Goal: Task Accomplishment & Management: Use online tool/utility

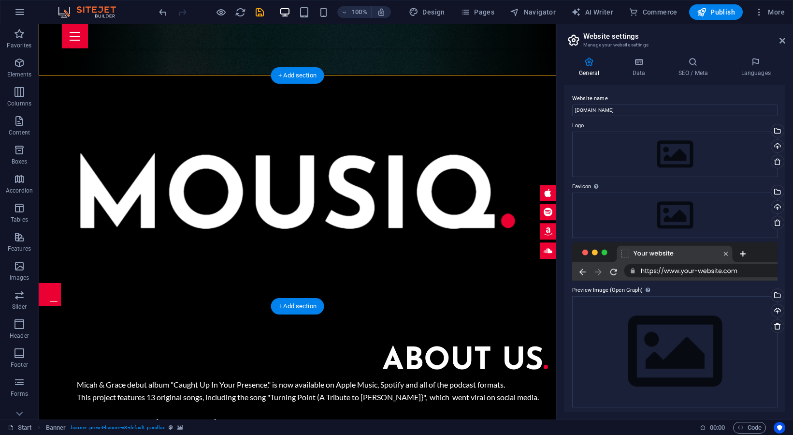
scroll to position [344, 0]
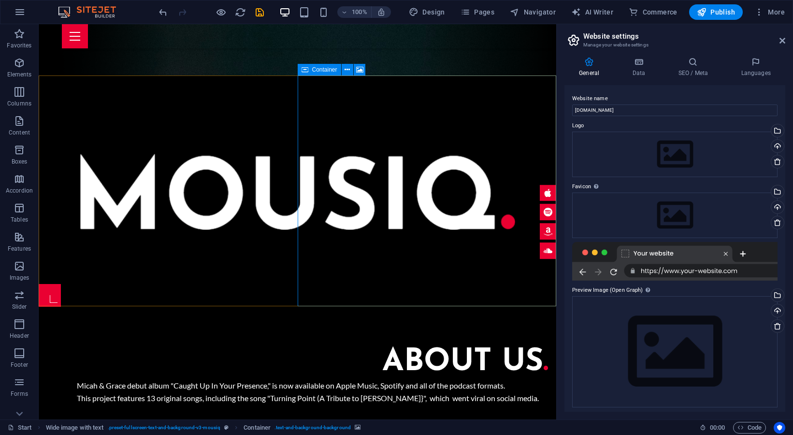
click at [329, 69] on span "Container" at bounding box center [324, 70] width 25 height 6
click at [361, 68] on icon at bounding box center [359, 70] width 7 height 10
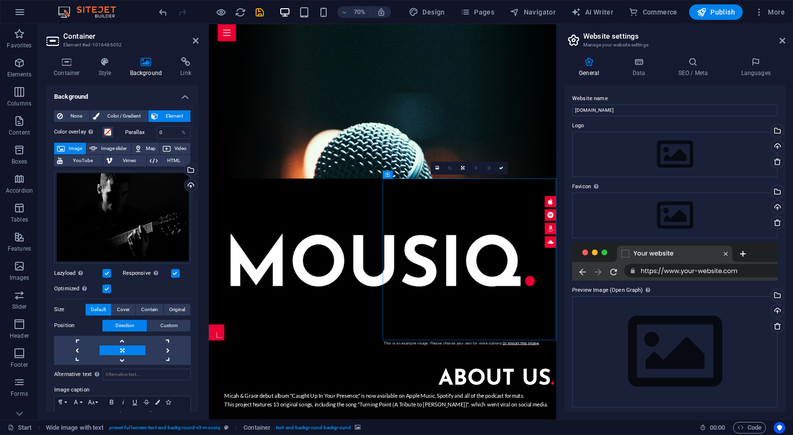
click at [418, 173] on icon at bounding box center [418, 174] width 4 height 7
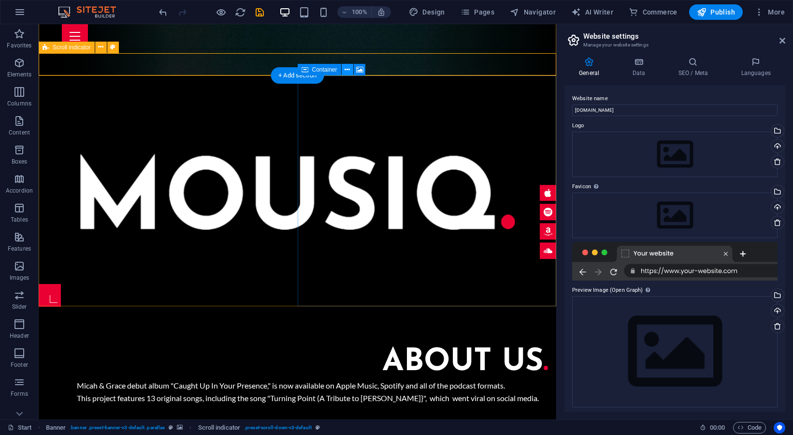
click at [348, 69] on icon at bounding box center [347, 70] width 5 height 10
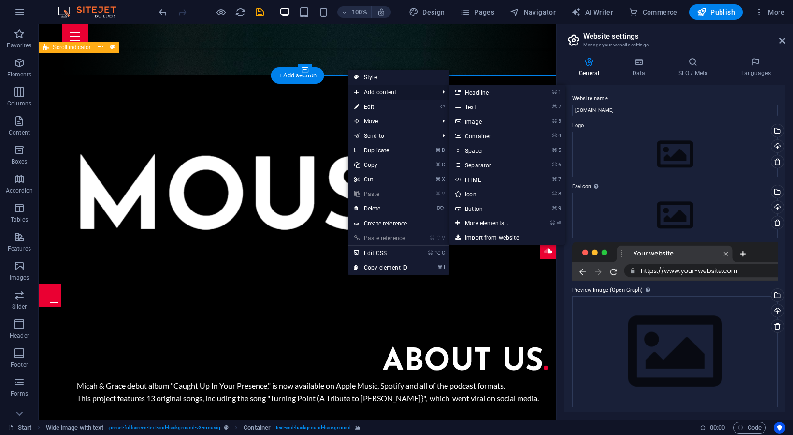
click at [370, 92] on span "Add content" at bounding box center [392, 92] width 87 height 15
click at [478, 123] on link "⌘ 3 Image" at bounding box center [490, 121] width 80 height 15
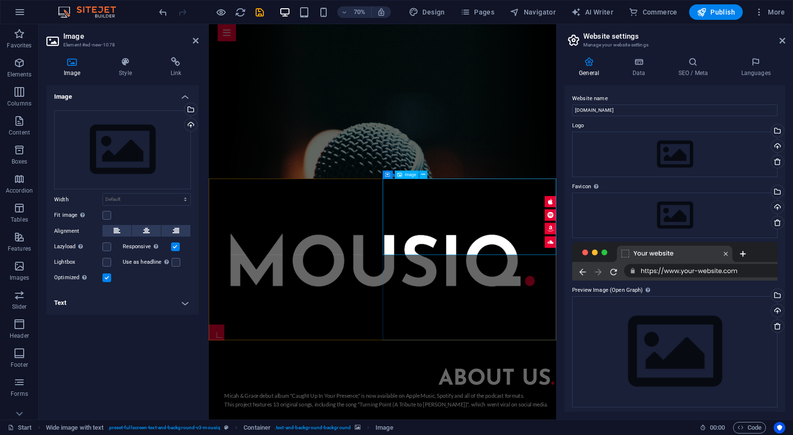
click at [414, 175] on span "Image" at bounding box center [410, 175] width 11 height 4
click at [413, 175] on span "Image" at bounding box center [410, 175] width 11 height 4
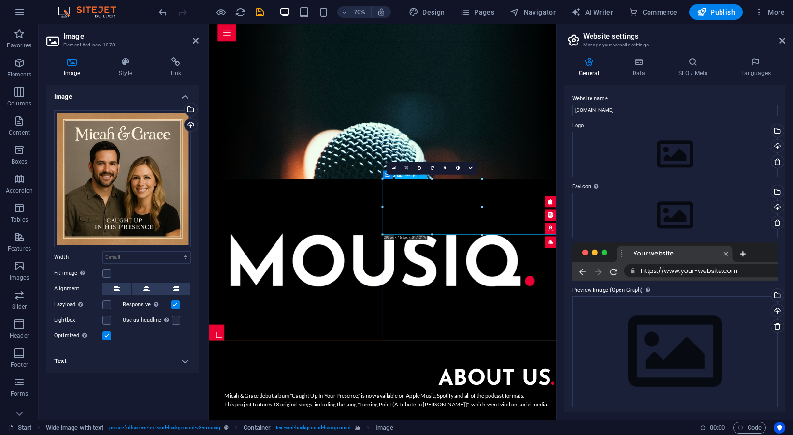
click at [584, 245] on div at bounding box center [457, 349] width 496 height 208
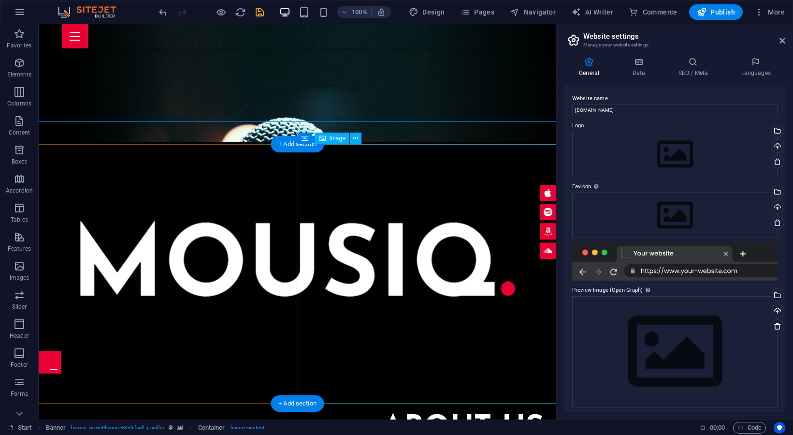
scroll to position [277, 0]
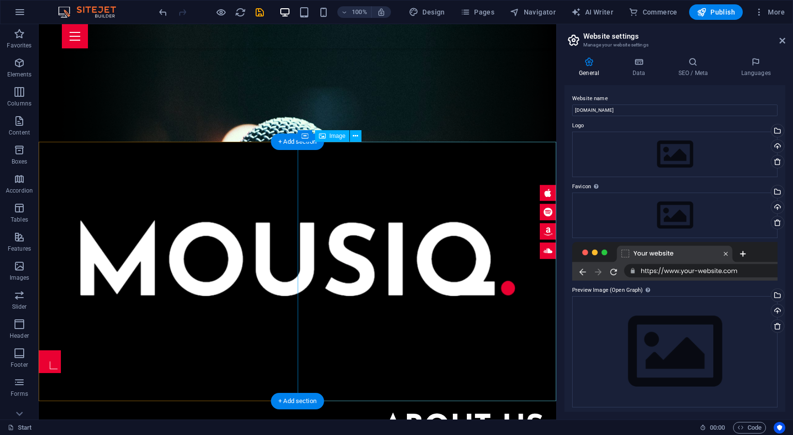
click at [333, 136] on span "Image" at bounding box center [338, 136] width 16 height 6
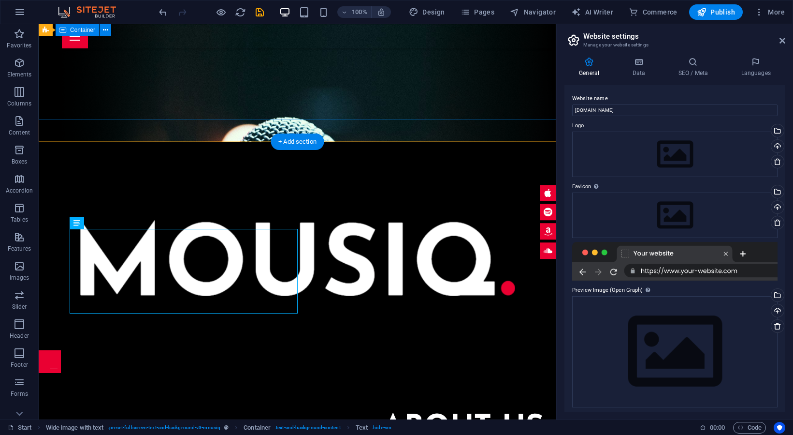
click at [363, 142] on div at bounding box center [298, 246] width 518 height 208
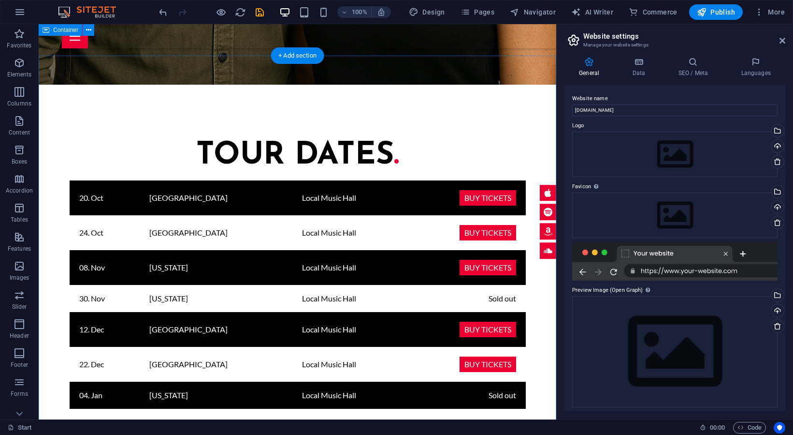
scroll to position [1535, 0]
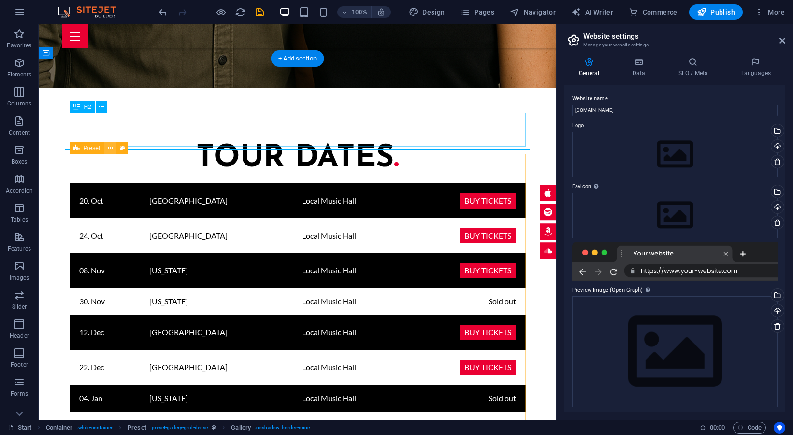
click at [110, 147] on icon at bounding box center [110, 148] width 5 height 10
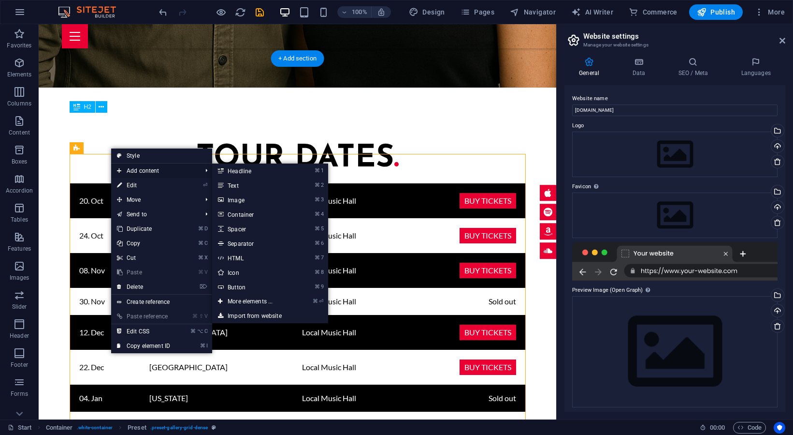
click at [144, 168] on span "Add content" at bounding box center [154, 170] width 87 height 15
click at [243, 202] on link "⌘ 3 Image" at bounding box center [252, 199] width 80 height 15
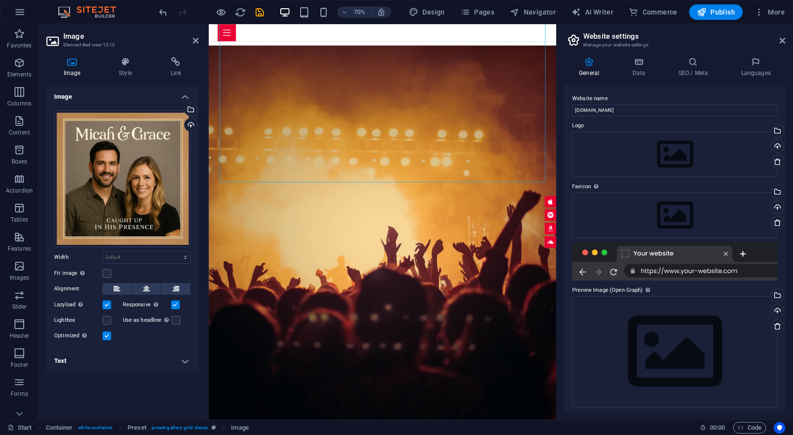
scroll to position [2084, 0]
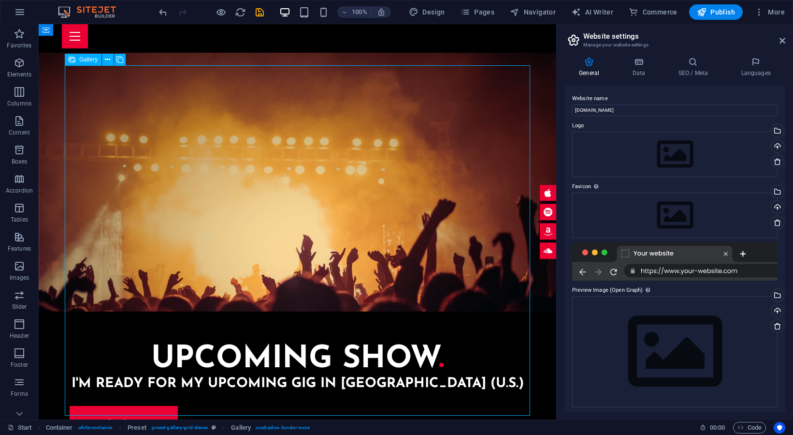
select select "4"
select select "px"
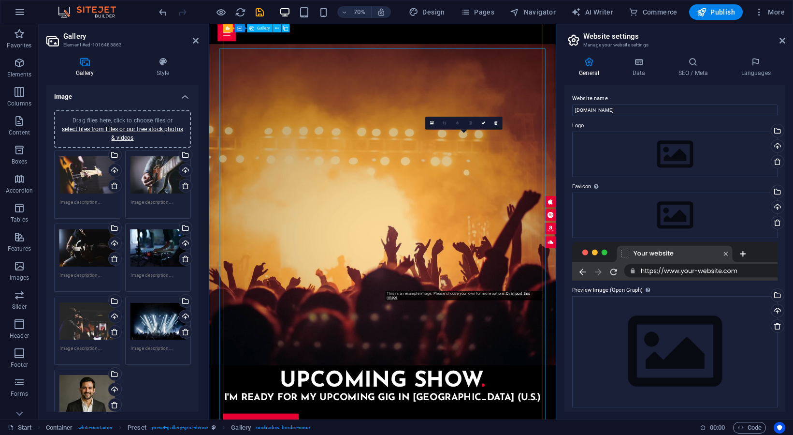
scroll to position [2175, 0]
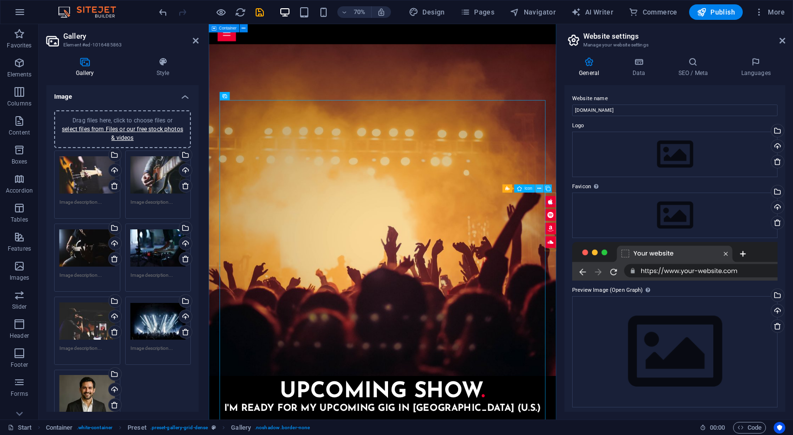
click at [539, 186] on icon at bounding box center [540, 188] width 4 height 7
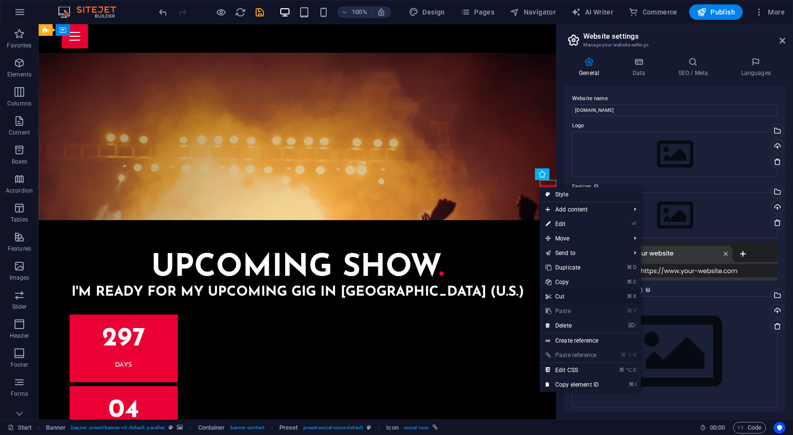
click at [568, 297] on link "⌘ X Cut" at bounding box center [572, 296] width 65 height 15
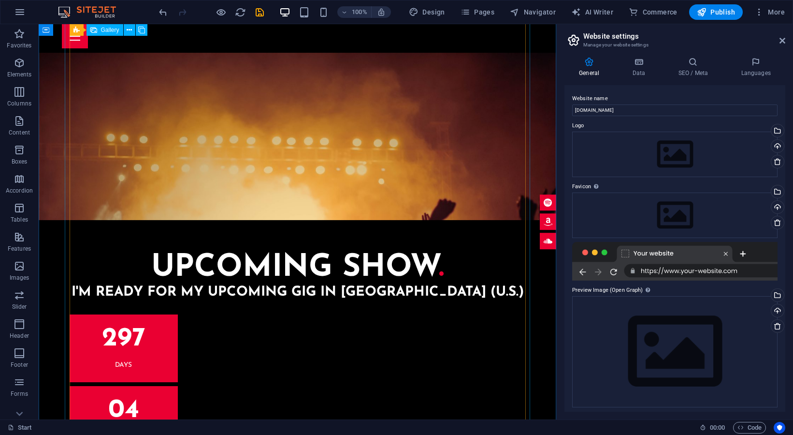
select select "4"
select select "px"
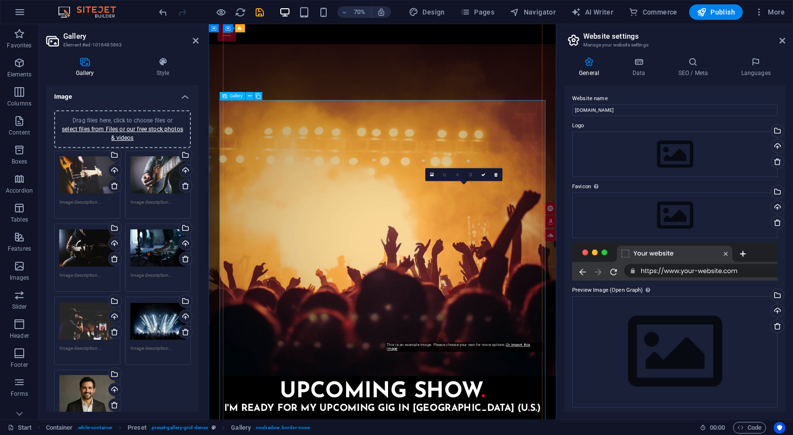
click at [497, 173] on icon at bounding box center [495, 175] width 3 height 4
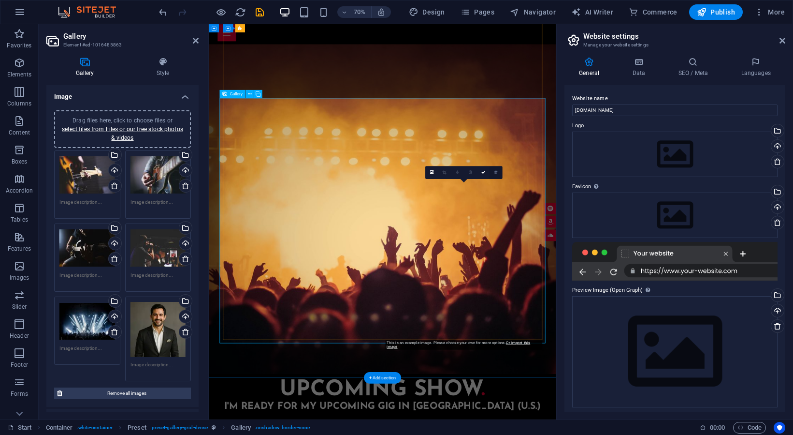
click at [498, 173] on link at bounding box center [496, 172] width 13 height 13
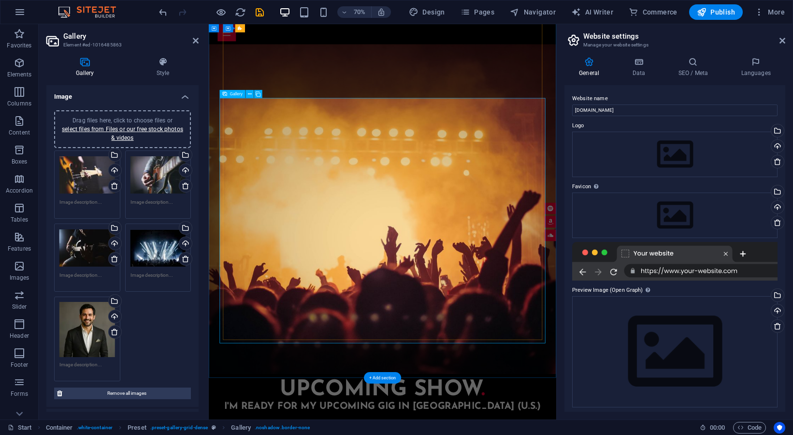
click at [431, 172] on icon at bounding box center [432, 172] width 4 height 5
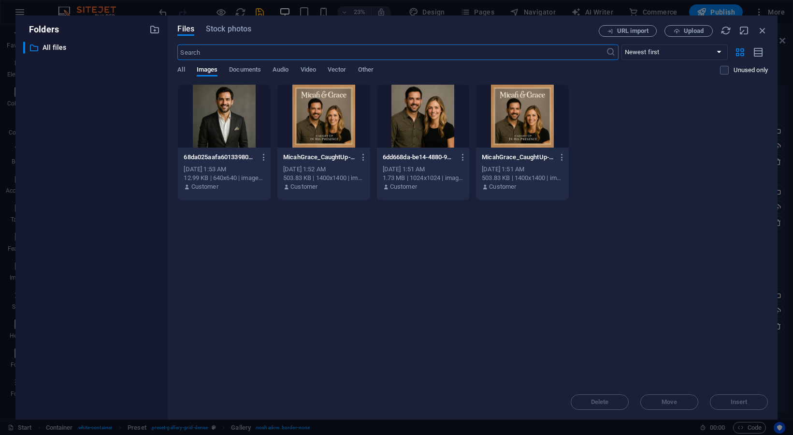
click at [234, 118] on div at bounding box center [224, 116] width 93 height 63
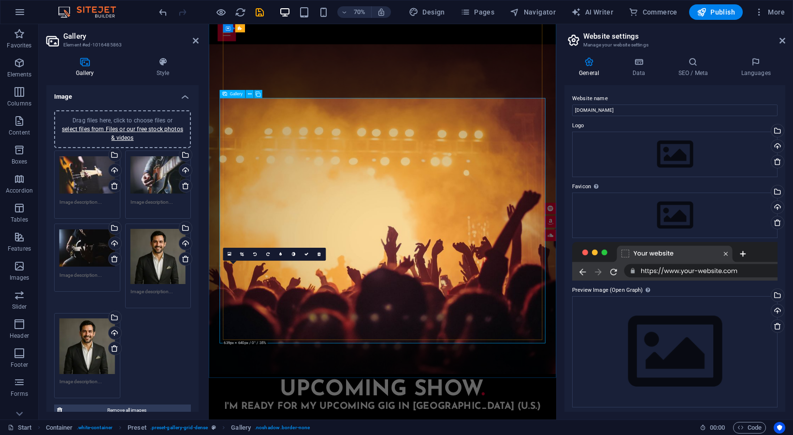
click at [320, 254] on icon at bounding box center [319, 254] width 3 height 4
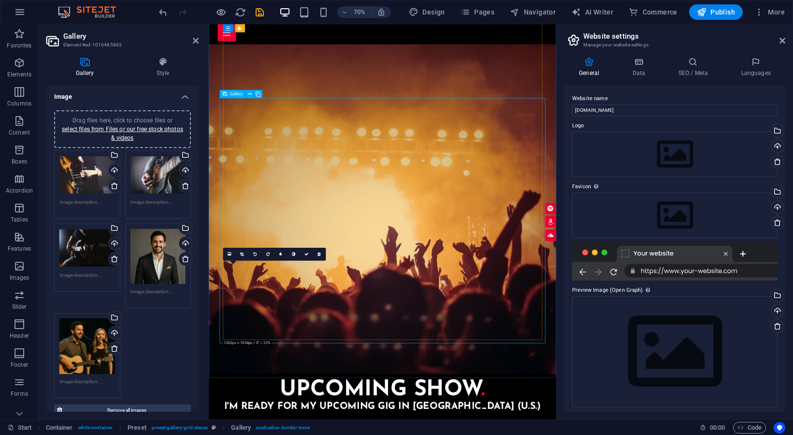
drag, startPoint x: 297, startPoint y: 404, endPoint x: 283, endPoint y: 403, distance: 14.1
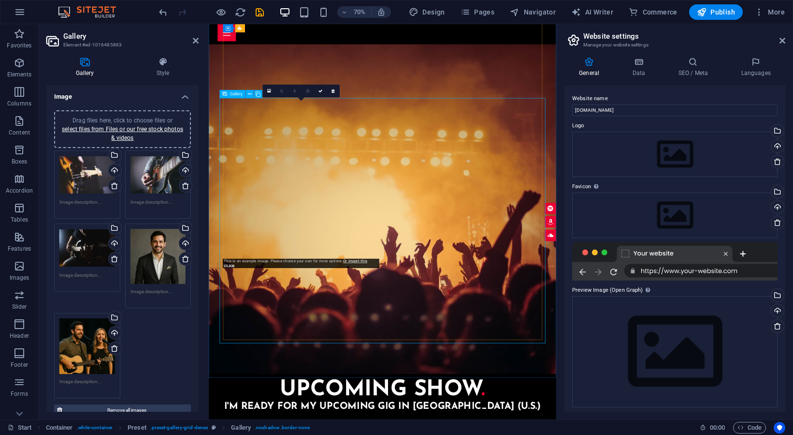
scroll to position [2177, 0]
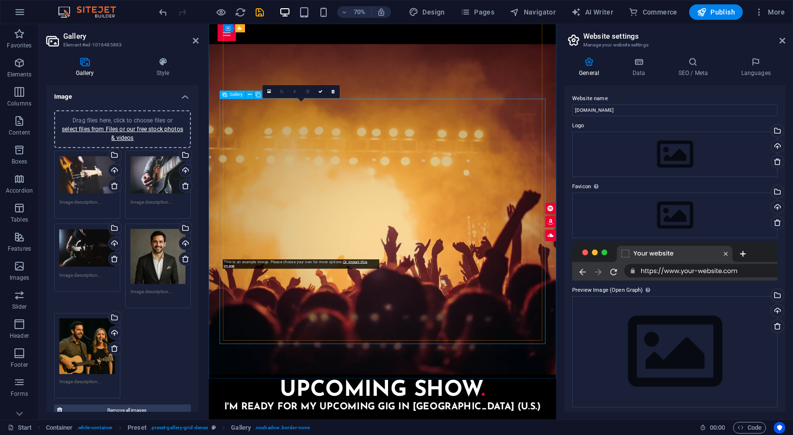
click at [336, 90] on link at bounding box center [333, 91] width 13 height 13
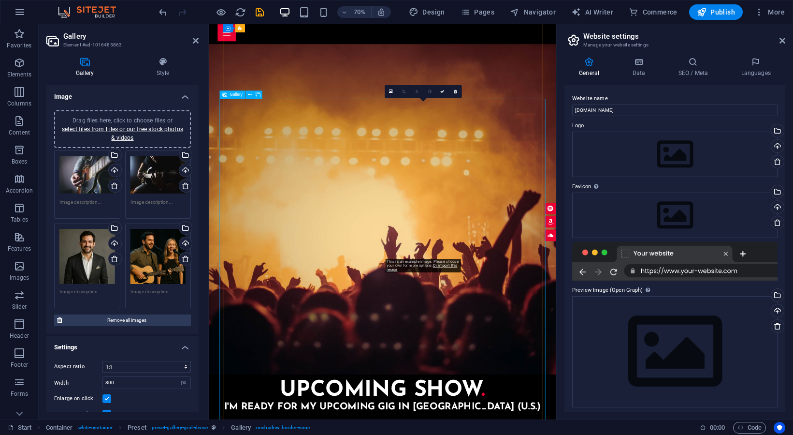
click at [454, 90] on icon at bounding box center [455, 91] width 3 height 4
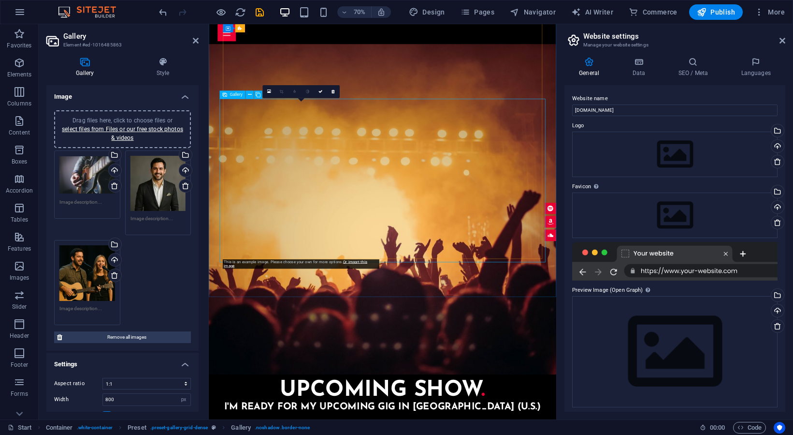
click at [334, 90] on icon at bounding box center [333, 91] width 3 height 4
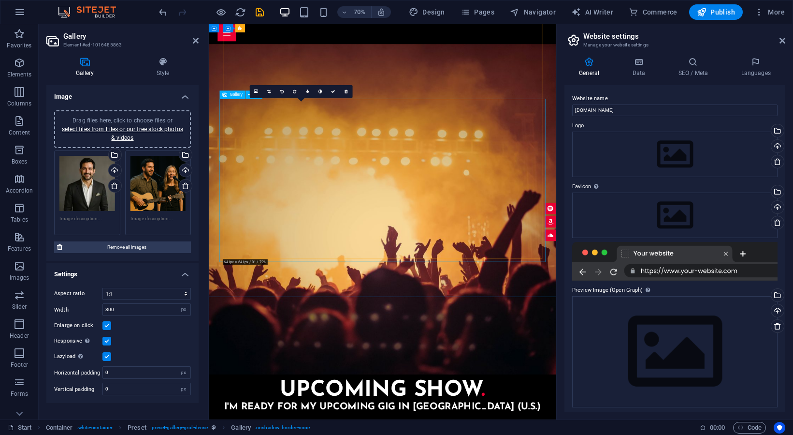
click at [348, 91] on icon at bounding box center [346, 91] width 3 height 4
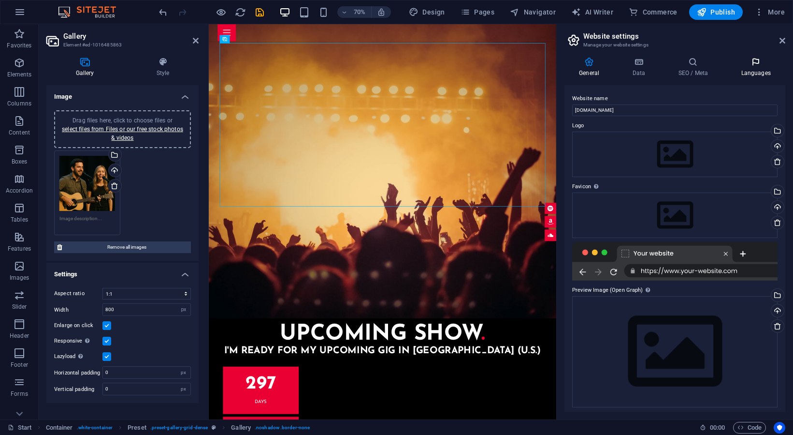
scroll to position [2253, 0]
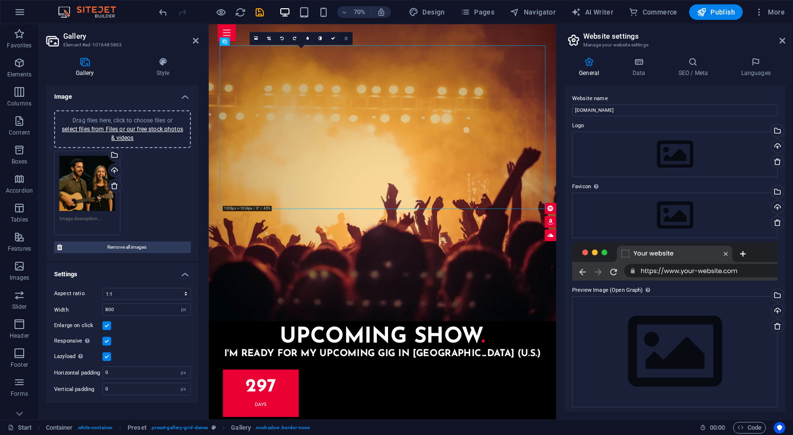
click at [346, 37] on icon at bounding box center [346, 38] width 3 height 4
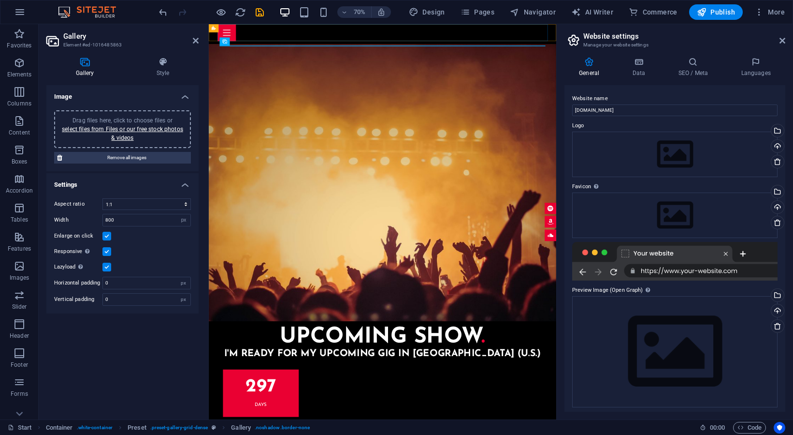
click at [417, 32] on div "Menu" at bounding box center [457, 36] width 472 height 24
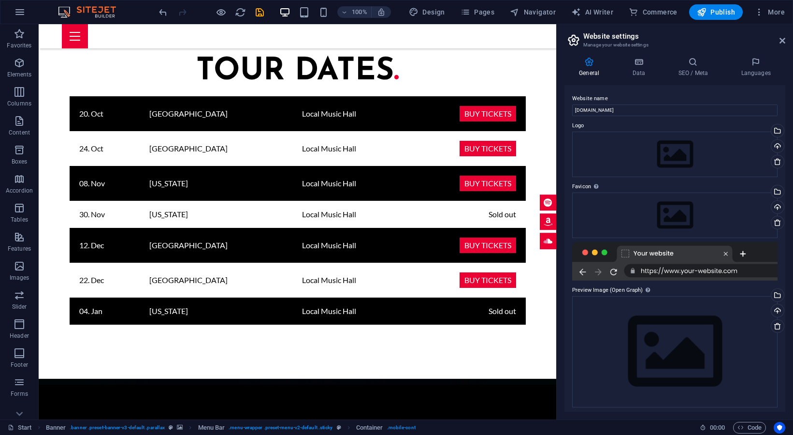
scroll to position [1491, 0]
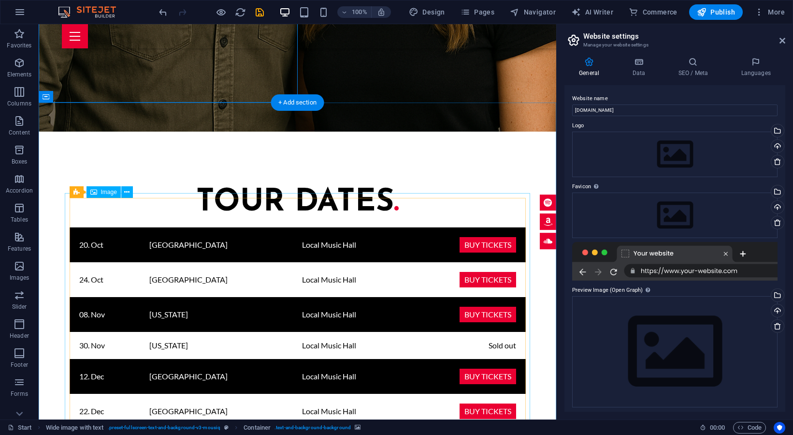
scroll to position [1491, 0]
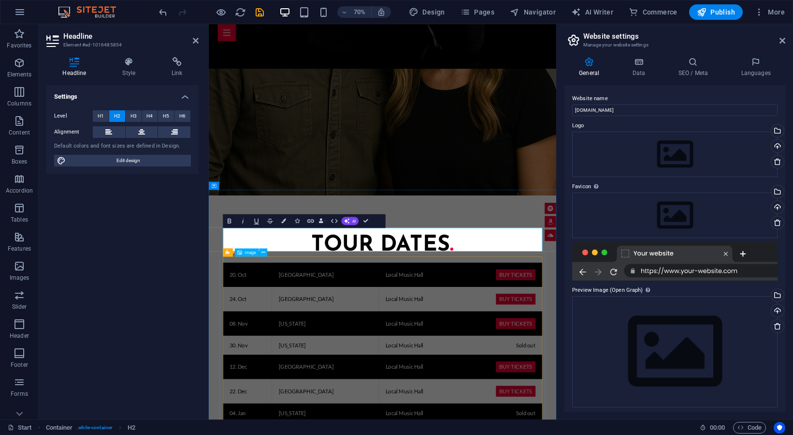
drag, startPoint x: 480, startPoint y: 391, endPoint x: 570, endPoint y: 281, distance: 142.2
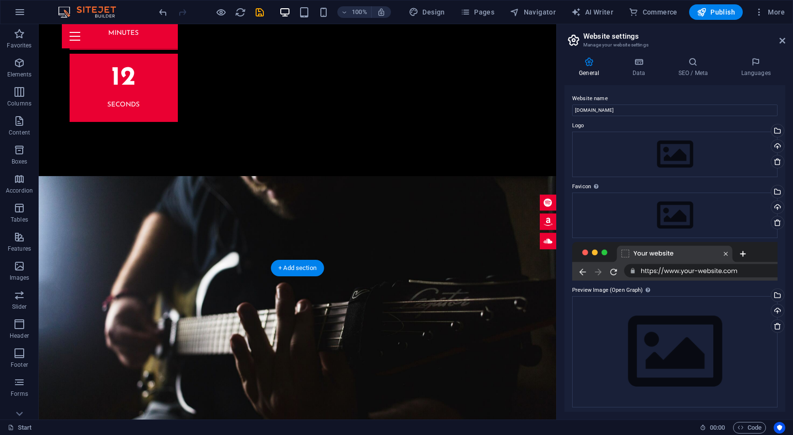
scroll to position [2650, 0]
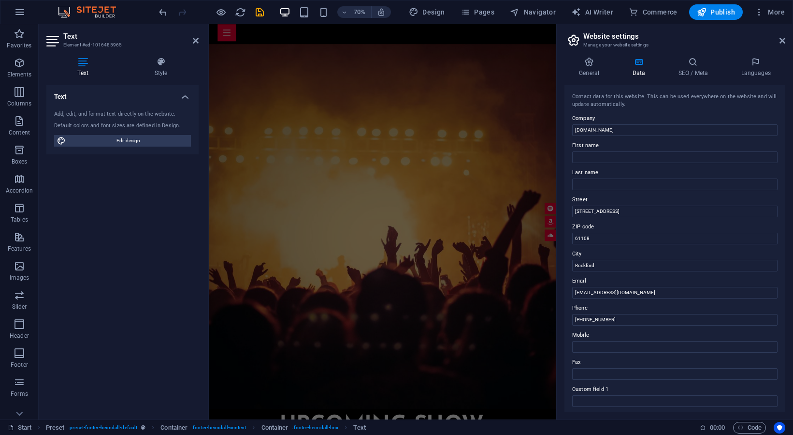
scroll to position [2119, 0]
click at [163, 351] on div "Text Add, edit, and format text directly on the website. Default colors and fon…" at bounding box center [122, 248] width 152 height 326
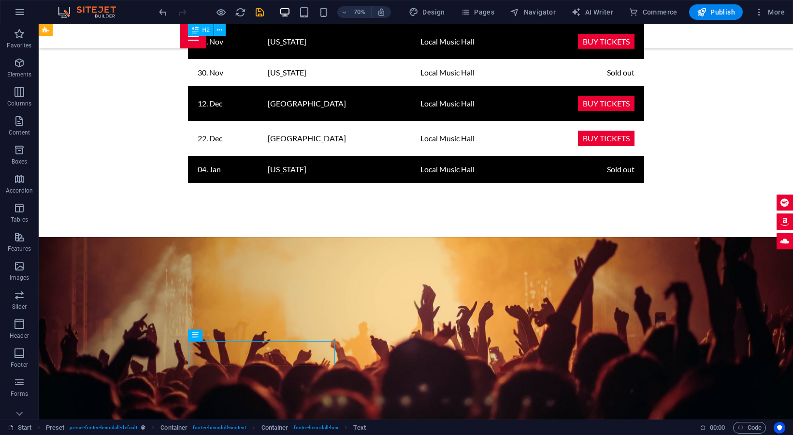
scroll to position [2768, 0]
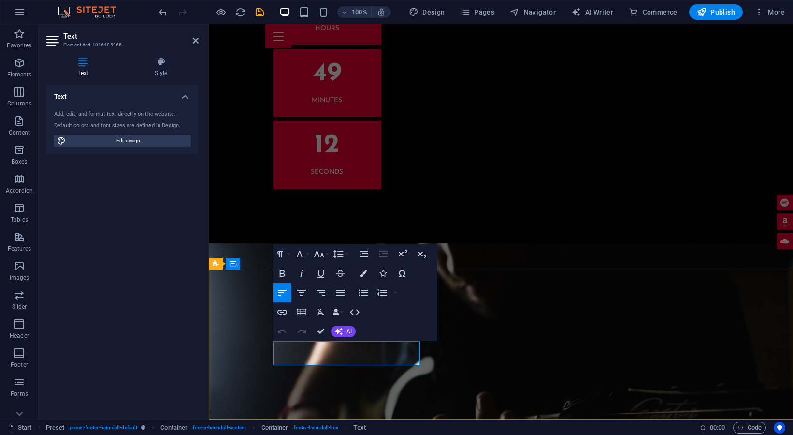
drag, startPoint x: 306, startPoint y: 359, endPoint x: 516, endPoint y: 383, distance: 211.2
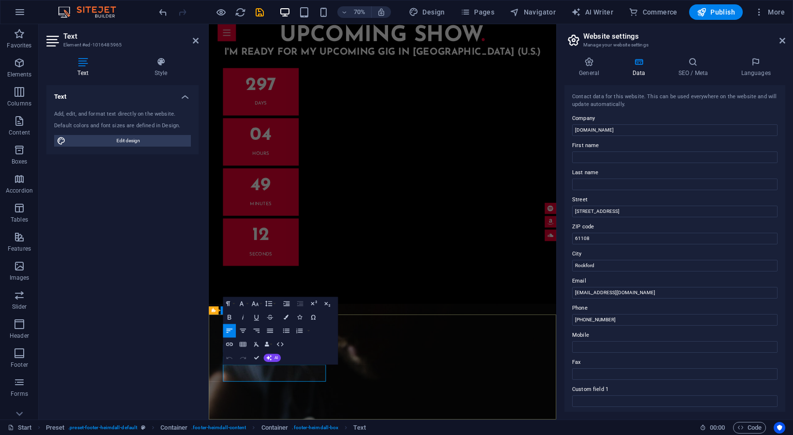
scroll to position [2639, 0]
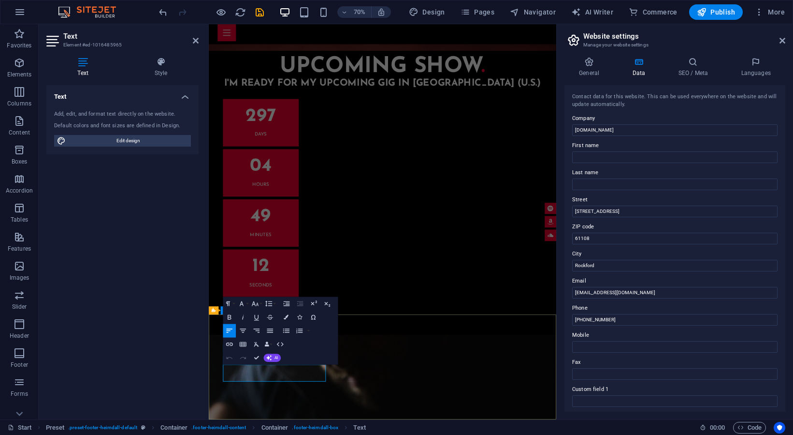
click at [594, 241] on input "61108" at bounding box center [674, 239] width 205 height 12
type input "61114"
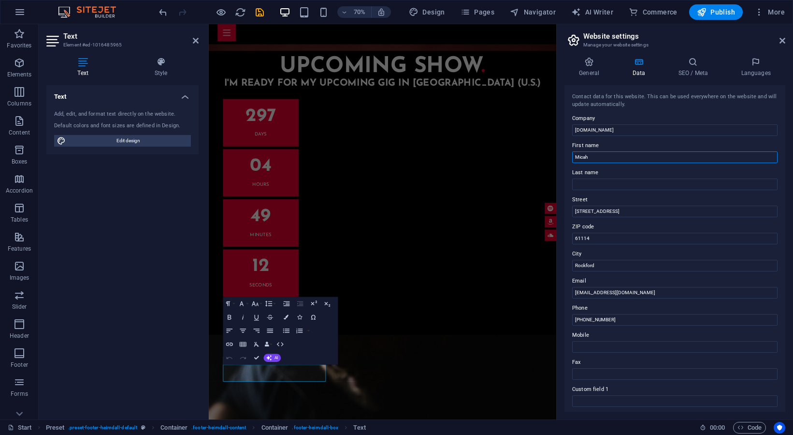
type input "Micah"
type input "Shepherd"
click at [628, 317] on input "[PHONE_NUMBER]" at bounding box center [674, 320] width 205 height 12
click at [606, 339] on label "Mobile" at bounding box center [674, 335] width 205 height 12
click at [606, 341] on input "Mobile" at bounding box center [674, 347] width 205 height 12
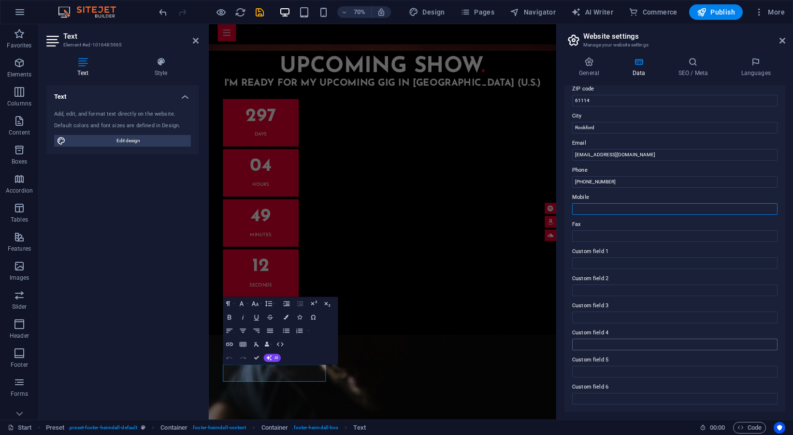
scroll to position [137, 0]
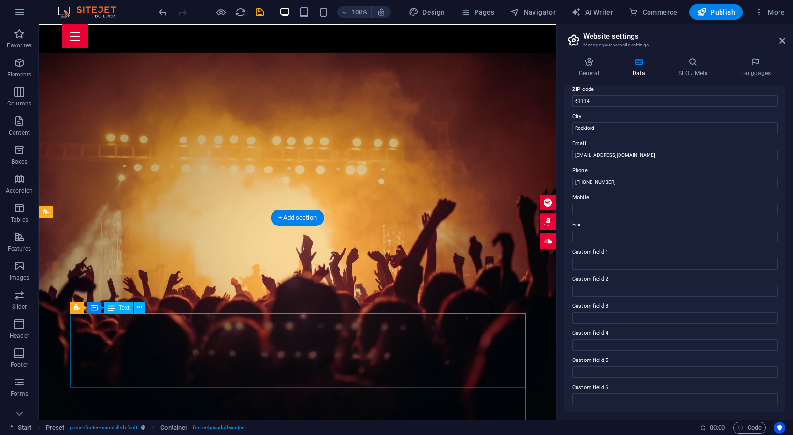
scroll to position [1981, 0]
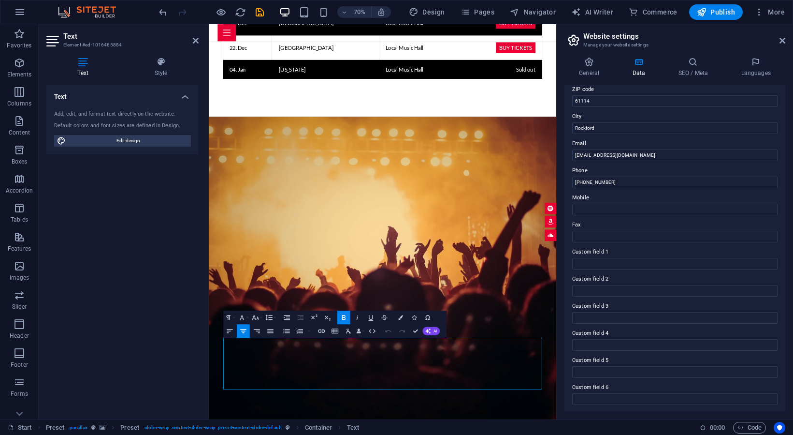
drag, startPoint x: 505, startPoint y: 525, endPoint x: 227, endPoint y: 478, distance: 282.4
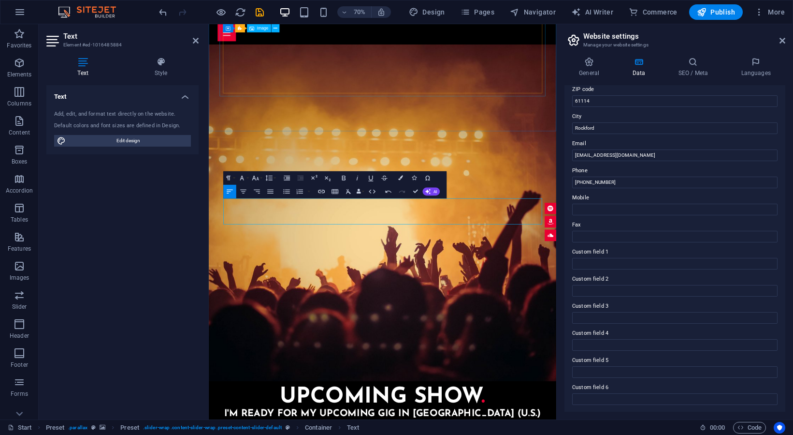
scroll to position [2198, 0]
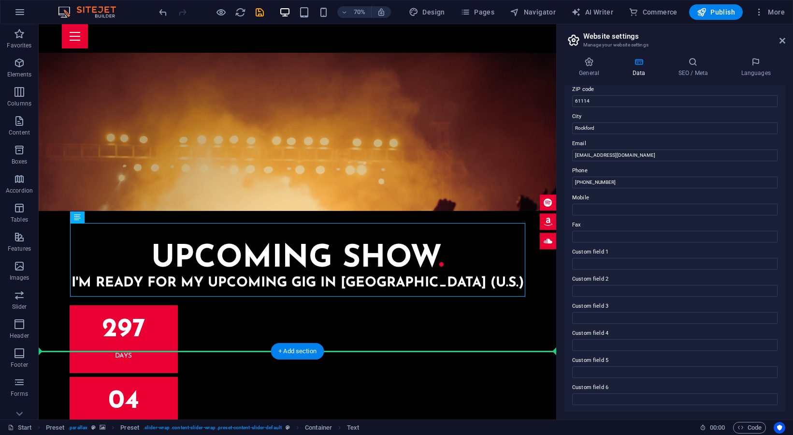
drag, startPoint x: 348, startPoint y: 419, endPoint x: 425, endPoint y: 301, distance: 140.8
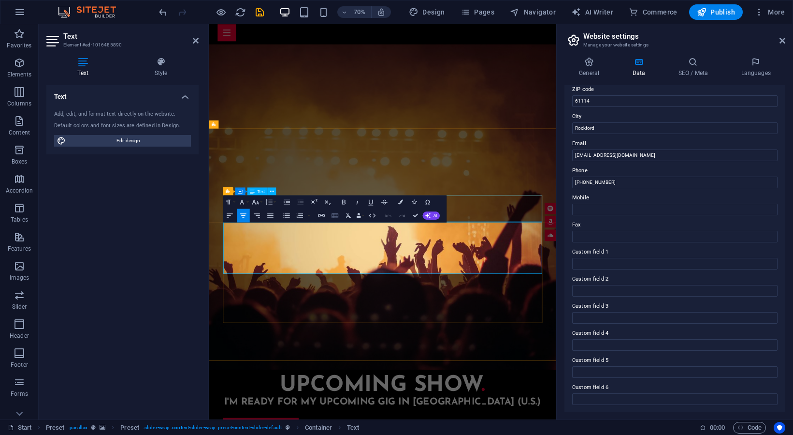
click at [331, 216] on icon "button" at bounding box center [335, 215] width 8 height 8
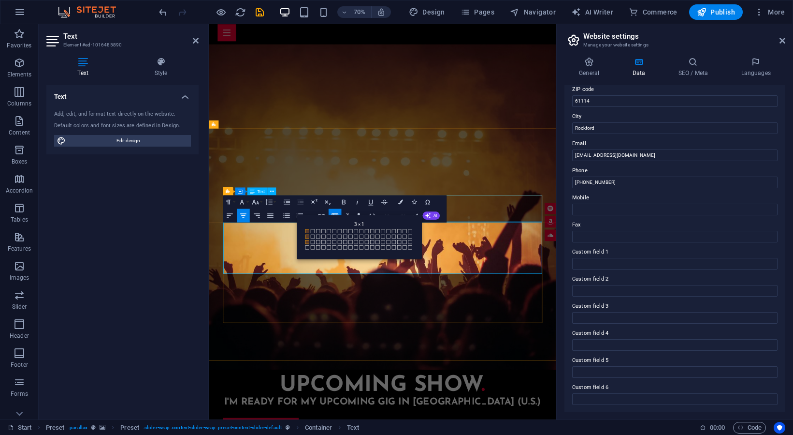
click at [308, 241] on span at bounding box center [307, 242] width 4 height 4
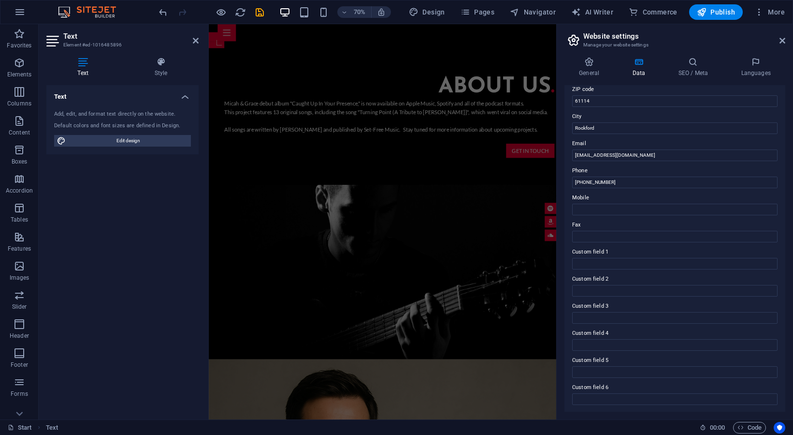
scroll to position [764, 0]
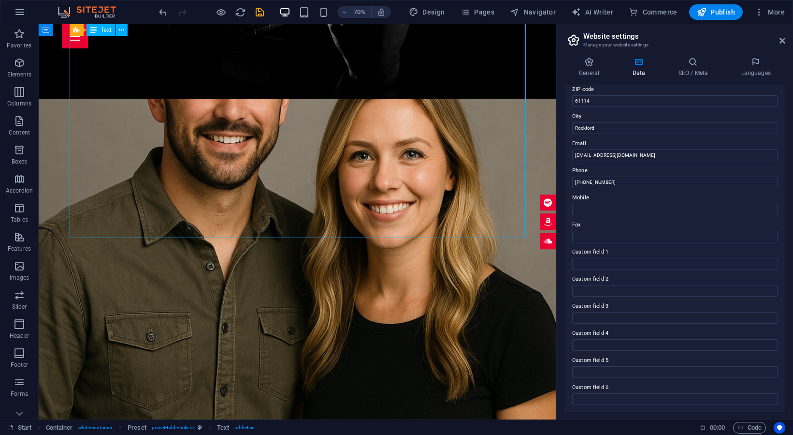
scroll to position [666, 0]
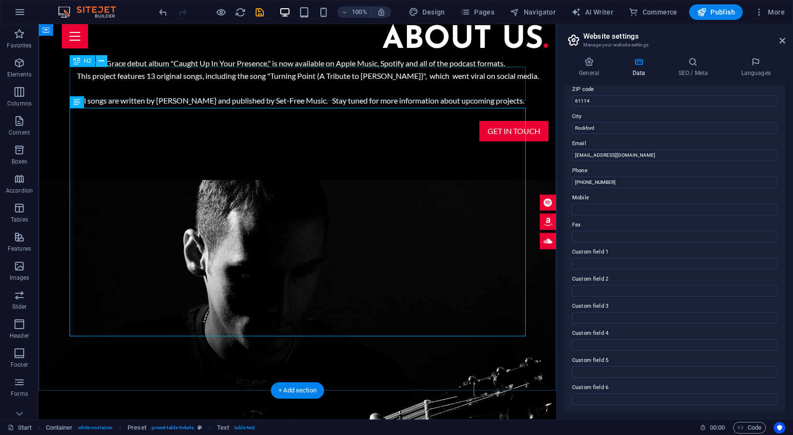
click at [99, 61] on icon at bounding box center [101, 61] width 5 height 10
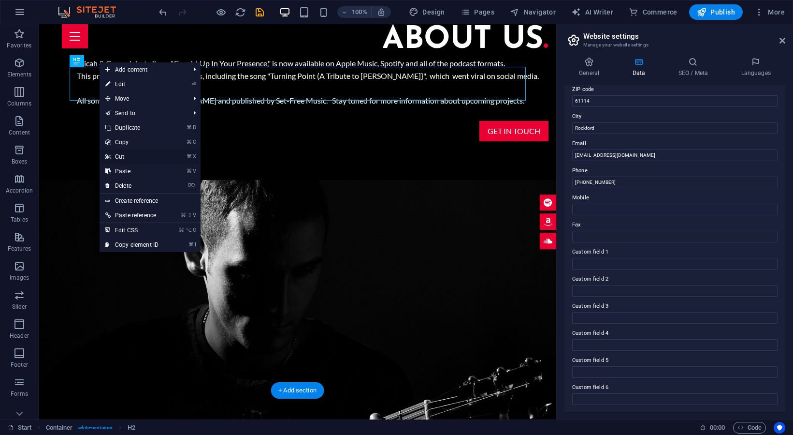
click at [126, 153] on link "⌘ X Cut" at bounding box center [132, 156] width 65 height 15
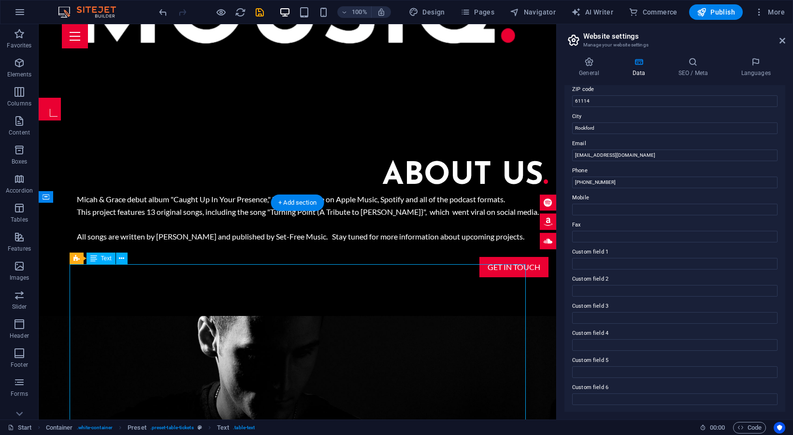
scroll to position [653, 0]
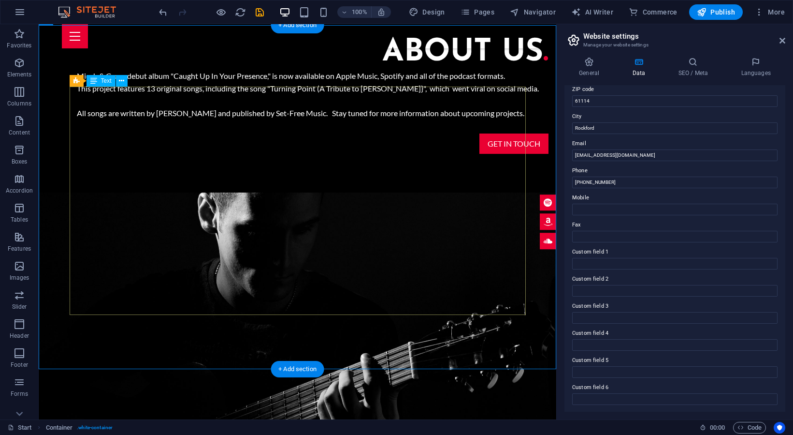
click at [121, 82] on icon at bounding box center [121, 81] width 5 height 10
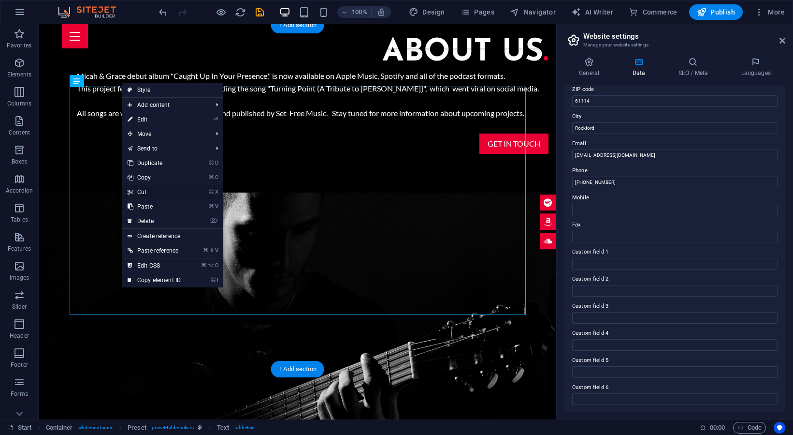
click at [144, 190] on link "⌘ X Cut" at bounding box center [154, 192] width 65 height 15
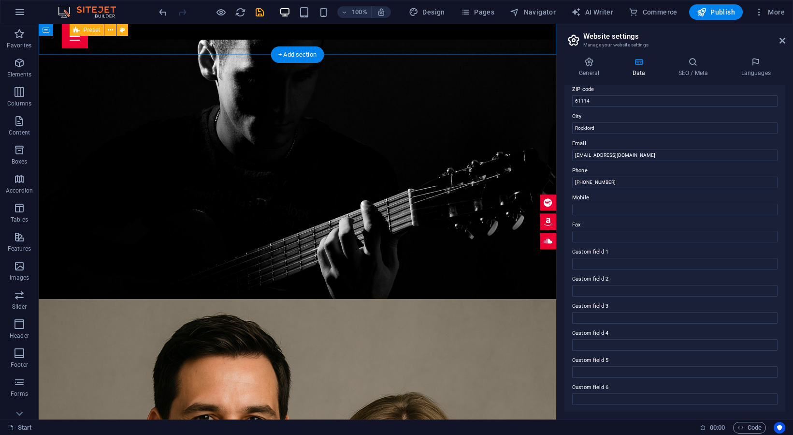
scroll to position [811, 0]
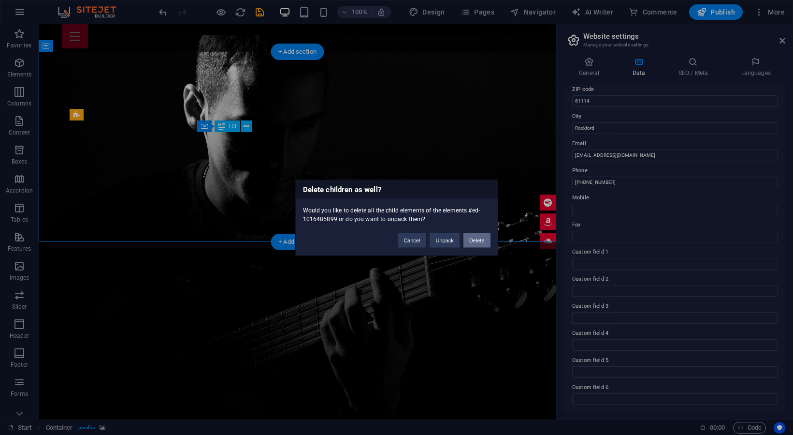
click at [478, 240] on button "Delete" at bounding box center [477, 240] width 27 height 15
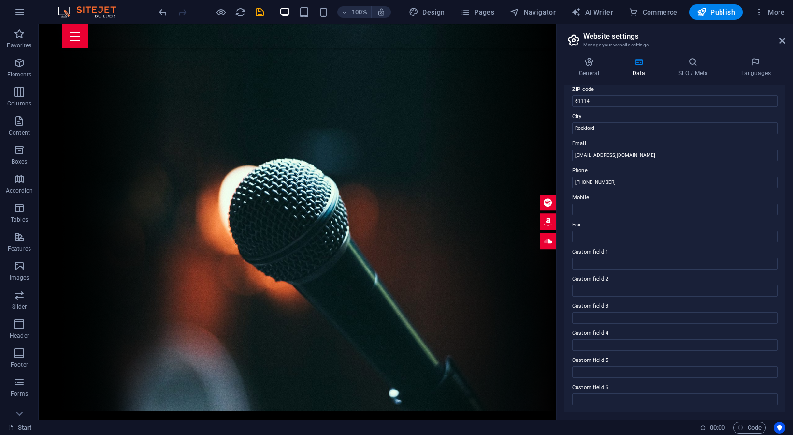
scroll to position [0, 0]
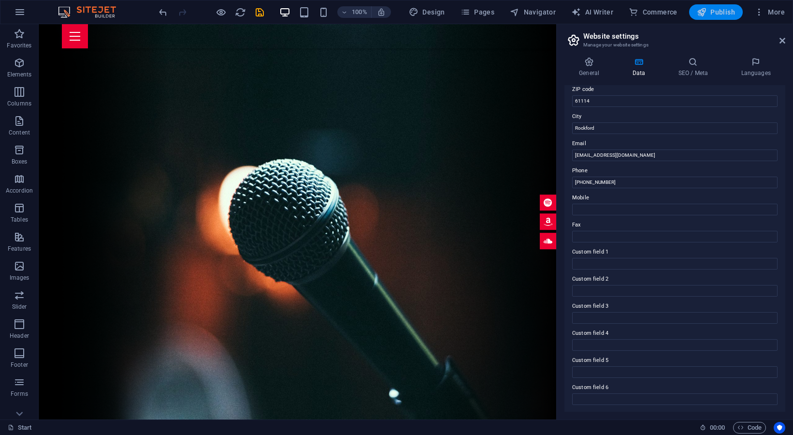
click at [730, 13] on span "Publish" at bounding box center [716, 12] width 38 height 10
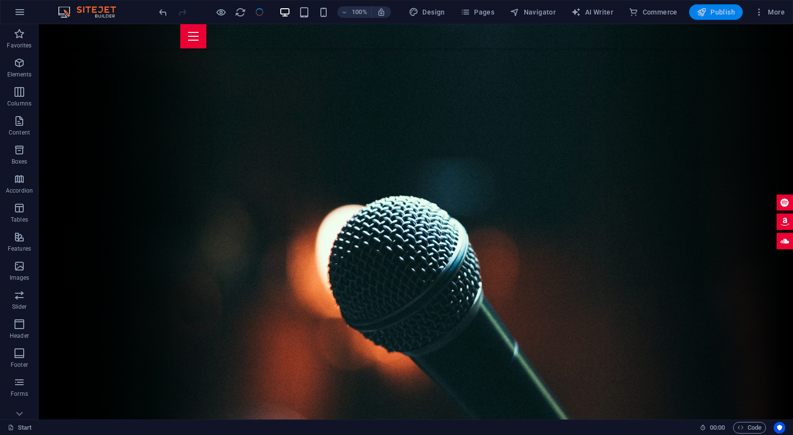
checkbox input "false"
click at [722, 14] on span "Publish" at bounding box center [716, 12] width 38 height 10
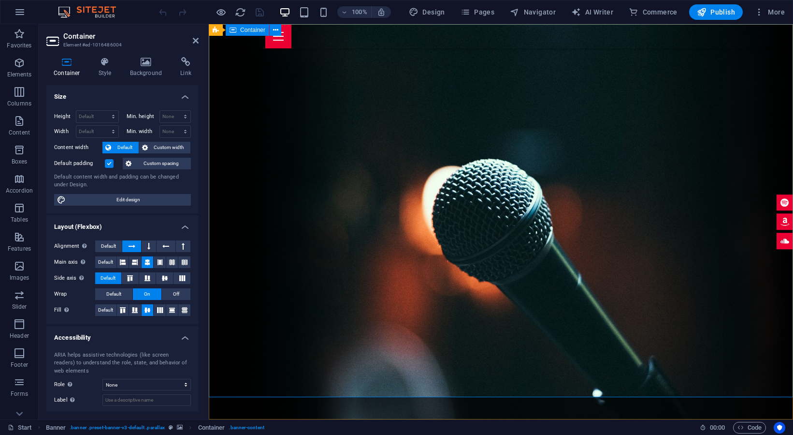
click at [320, 31] on button at bounding box center [315, 30] width 12 height 12
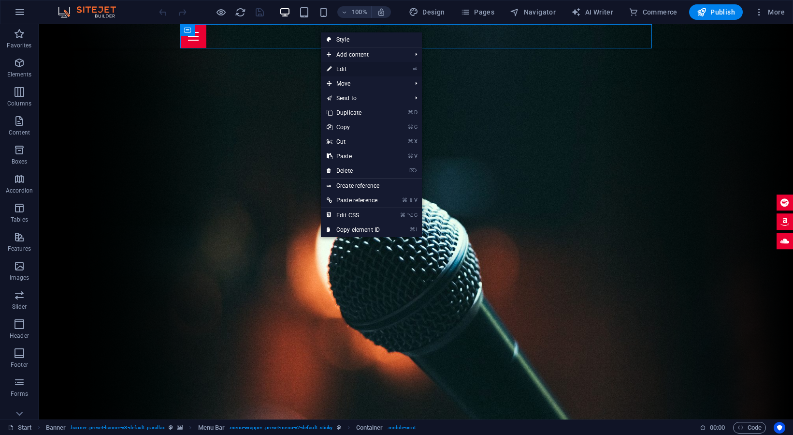
click at [352, 68] on link "⏎ Edit" at bounding box center [353, 69] width 65 height 15
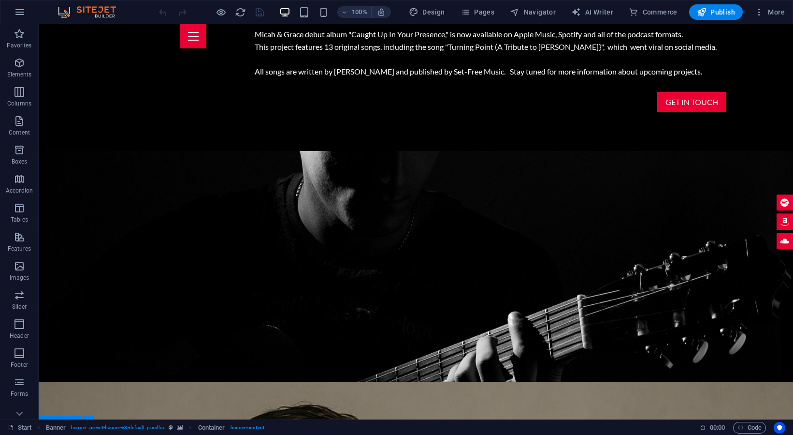
scroll to position [679, 0]
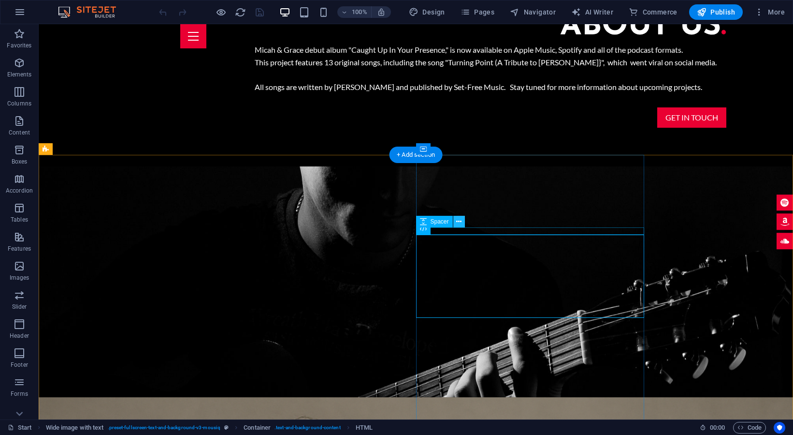
click at [458, 222] on icon at bounding box center [458, 222] width 5 height 10
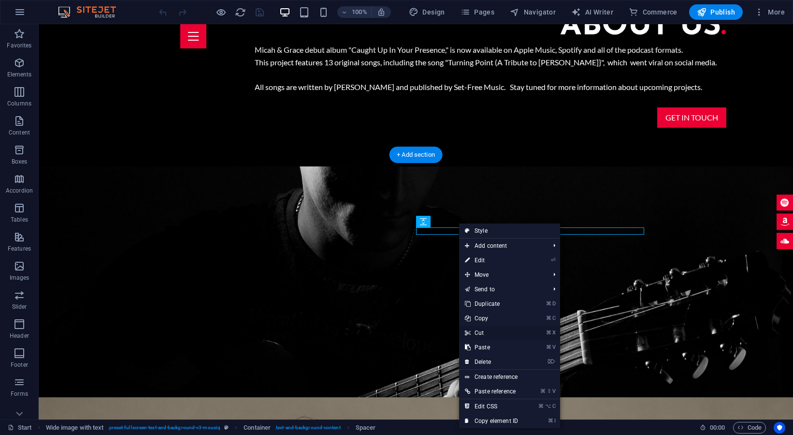
click at [484, 329] on link "⌘ X Cut" at bounding box center [491, 332] width 65 height 15
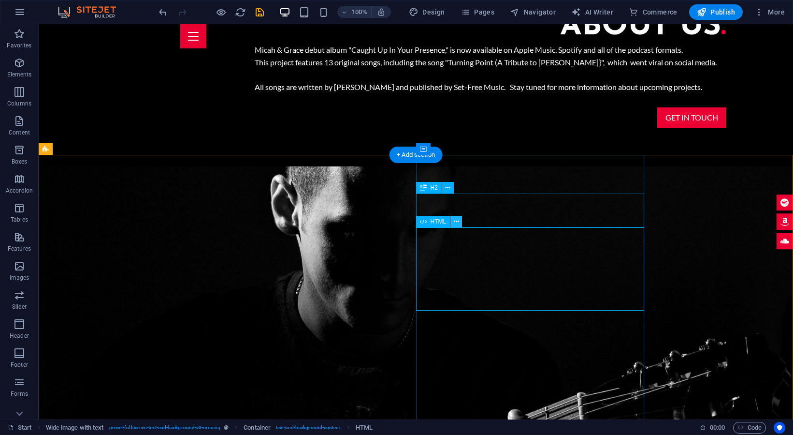
click at [454, 219] on icon at bounding box center [456, 222] width 5 height 10
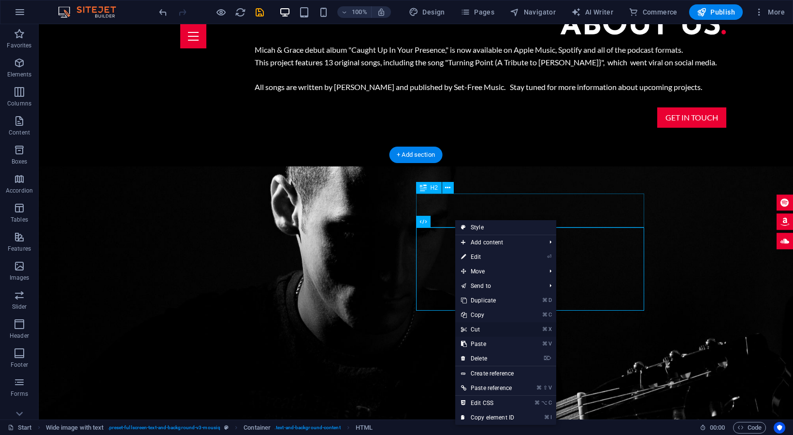
click at [480, 325] on link "⌘ X Cut" at bounding box center [487, 329] width 65 height 15
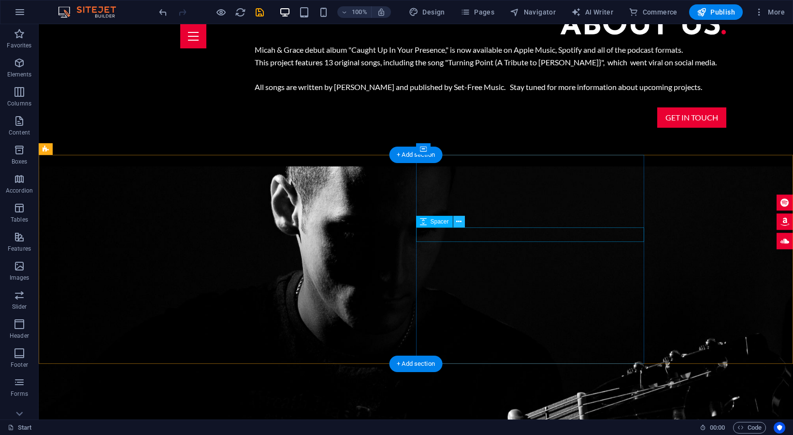
click at [459, 221] on icon at bounding box center [458, 222] width 5 height 10
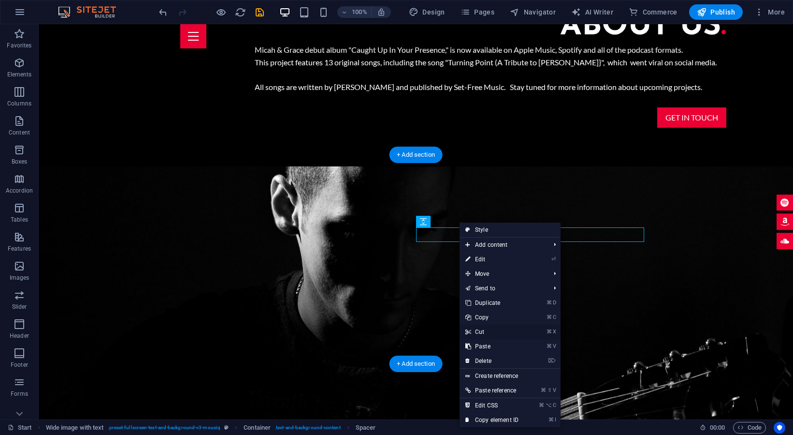
click at [491, 329] on link "⌘ X Cut" at bounding box center [492, 331] width 65 height 15
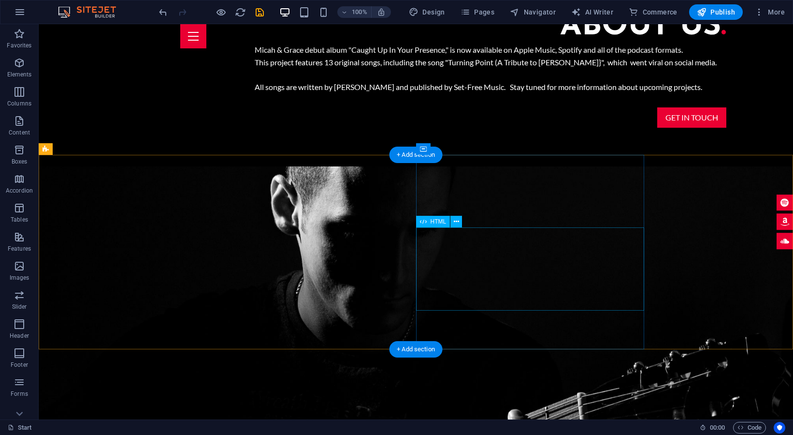
click at [457, 218] on icon at bounding box center [456, 222] width 5 height 10
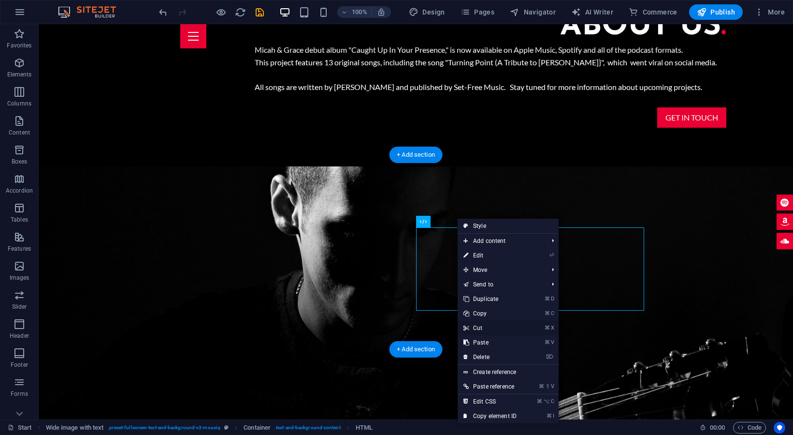
click at [480, 326] on link "⌘ X Cut" at bounding box center [490, 327] width 65 height 15
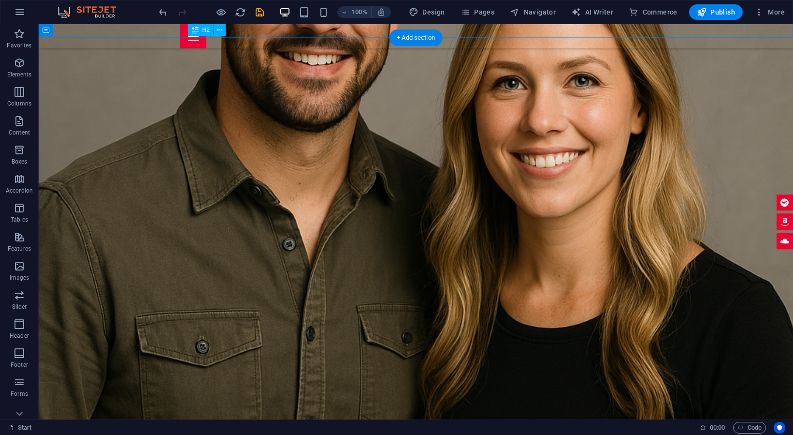
scroll to position [974, 0]
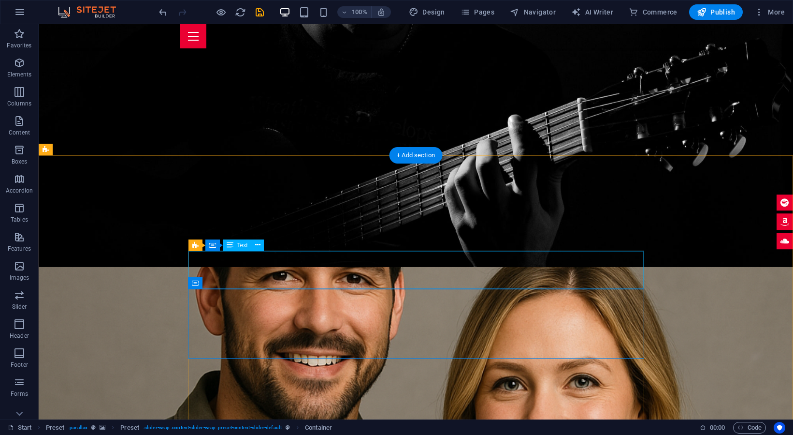
scroll to position [976, 0]
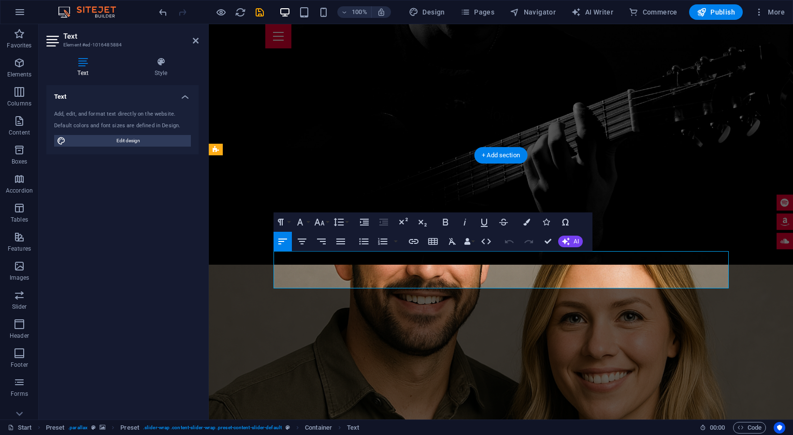
drag, startPoint x: 605, startPoint y: 280, endPoint x: 435, endPoint y: 280, distance: 169.7
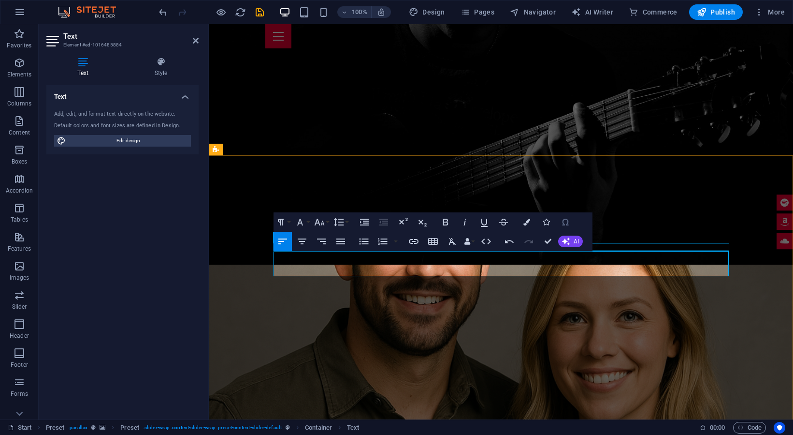
click at [566, 225] on icon "button" at bounding box center [566, 222] width 12 height 12
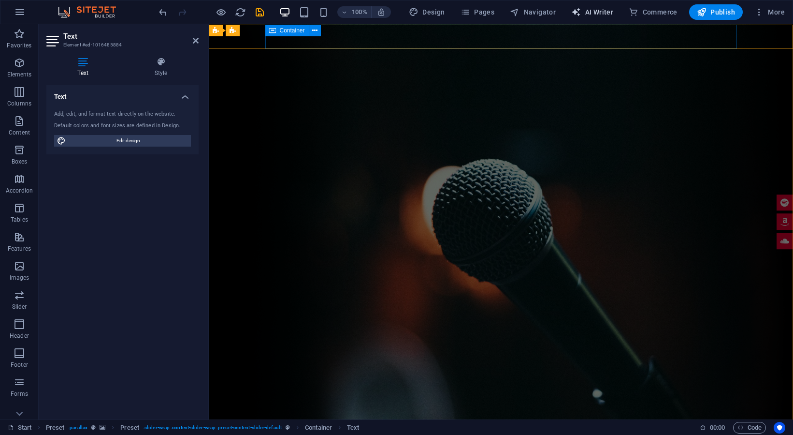
scroll to position [0, 0]
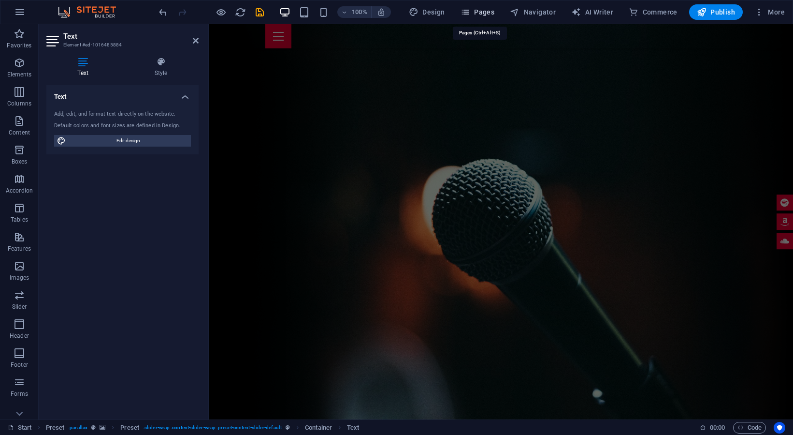
click at [481, 14] on span "Pages" at bounding box center [478, 12] width 34 height 10
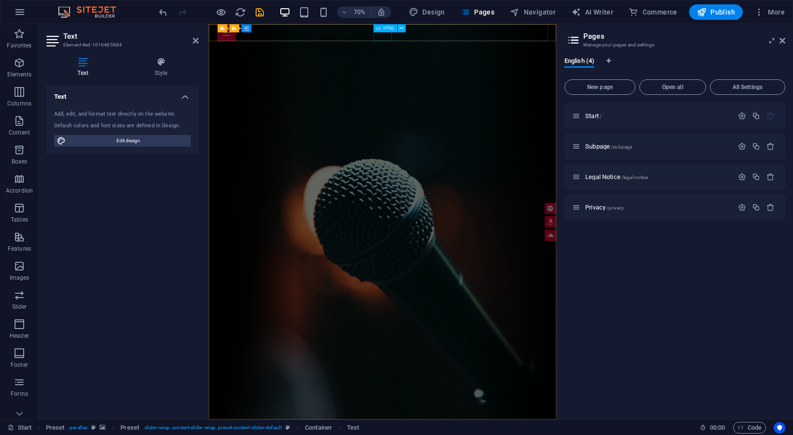
click at [448, 37] on div "Menu" at bounding box center [457, 36] width 472 height 24
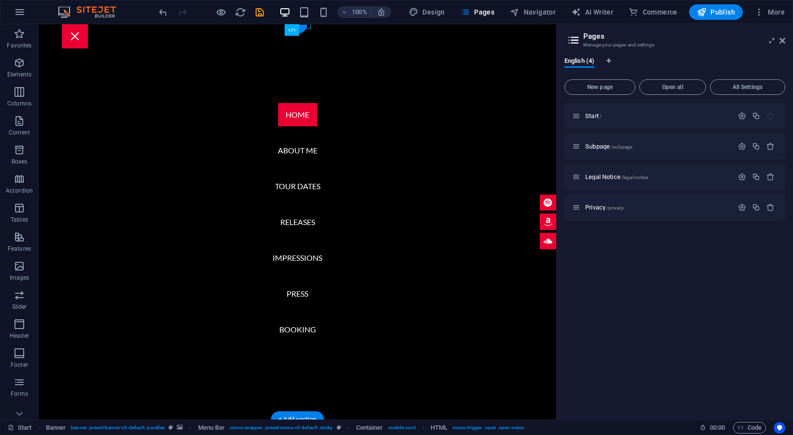
click at [137, 129] on nav "Home About me Tour Dates Releases Impressions Press Booking" at bounding box center [298, 221] width 518 height 395
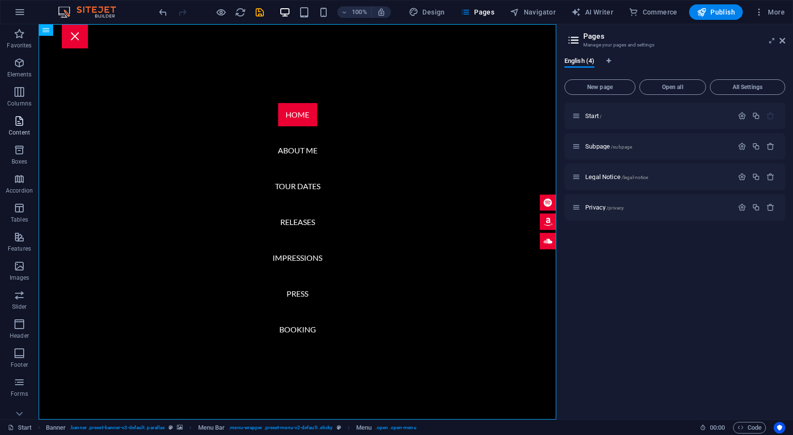
click at [15, 122] on icon "button" at bounding box center [20, 121] width 12 height 12
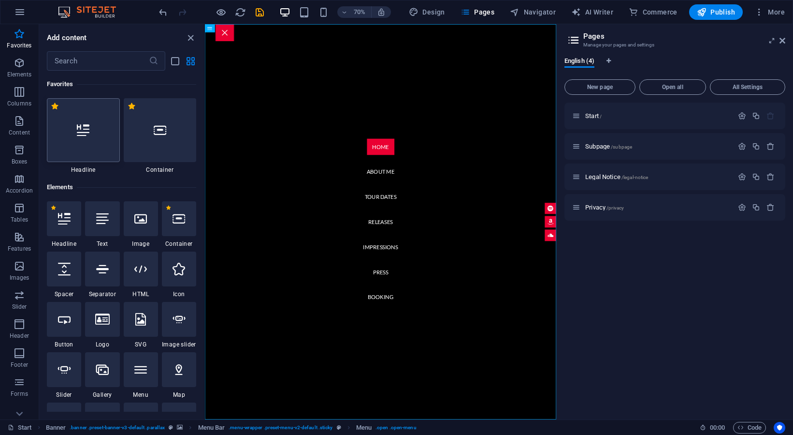
click at [84, 133] on icon at bounding box center [83, 130] width 13 height 13
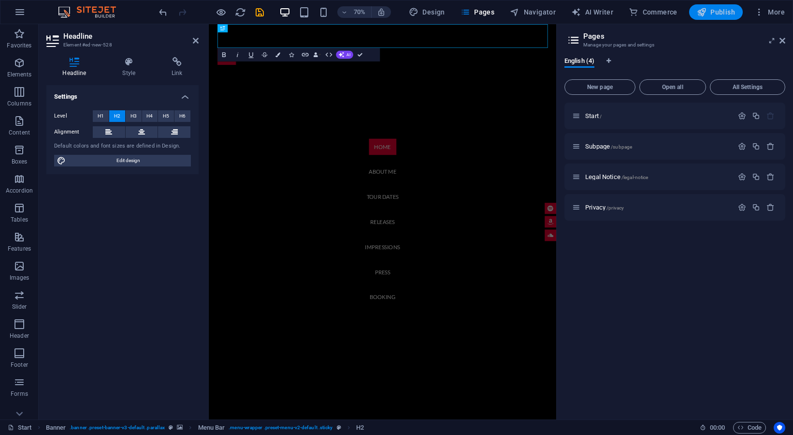
click at [722, 9] on span "Publish" at bounding box center [716, 12] width 38 height 10
checkbox input "false"
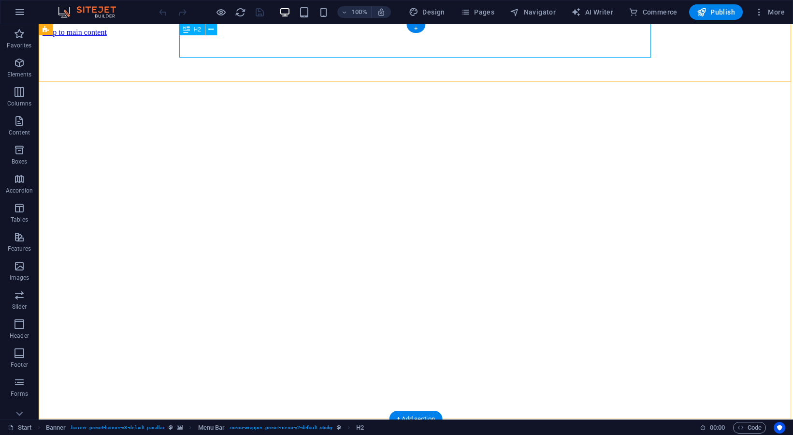
scroll to position [0, 0]
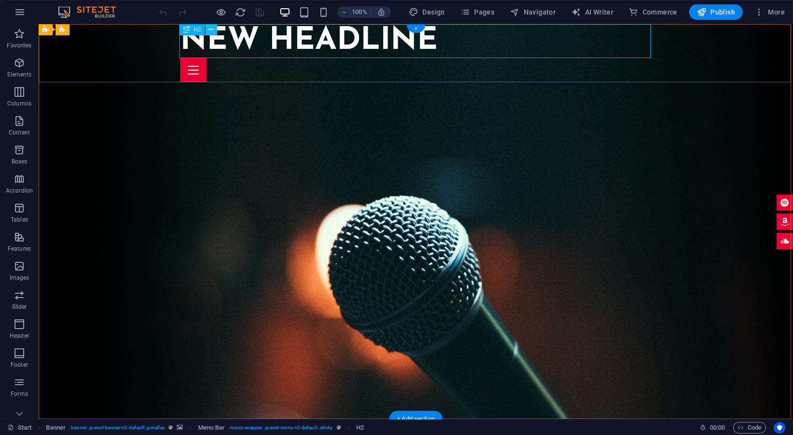
click at [213, 28] on icon at bounding box center [210, 30] width 5 height 10
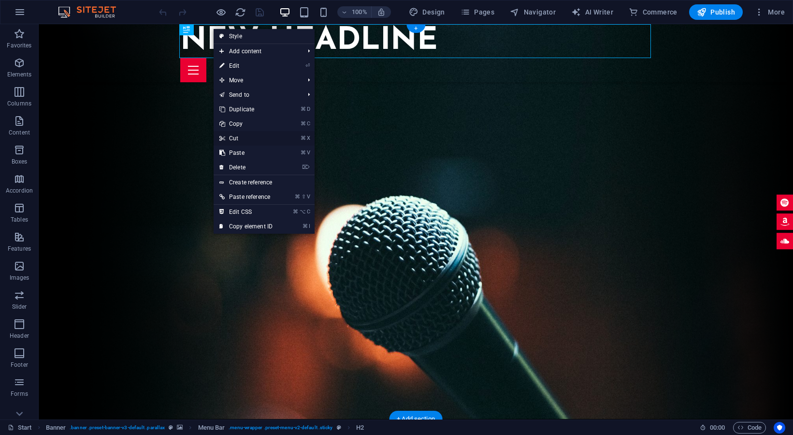
click at [245, 137] on link "⌘ X Cut" at bounding box center [246, 138] width 65 height 15
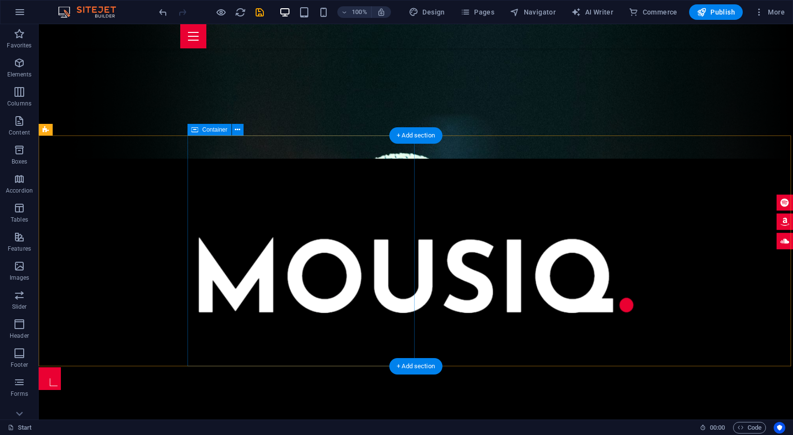
scroll to position [156, 0]
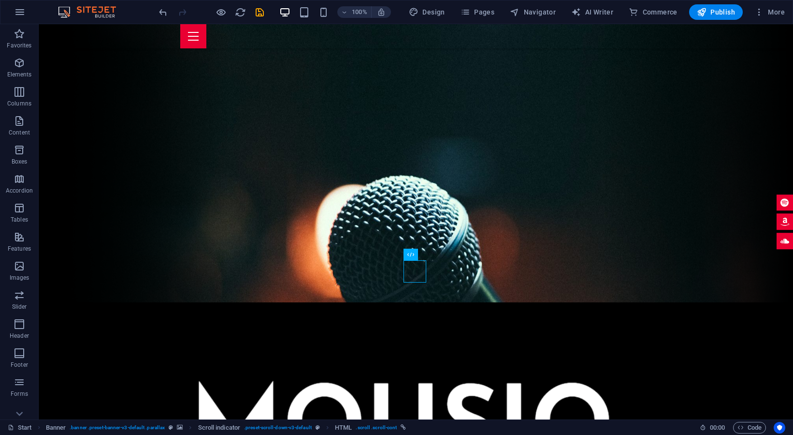
scroll to position [110, 0]
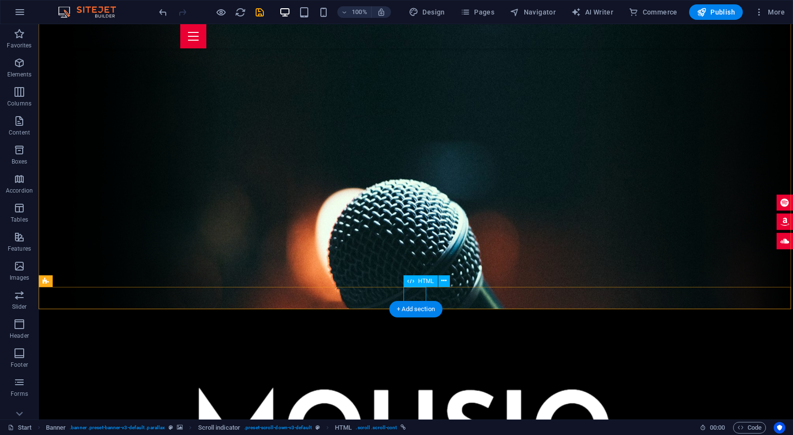
click at [445, 279] on icon at bounding box center [443, 281] width 5 height 10
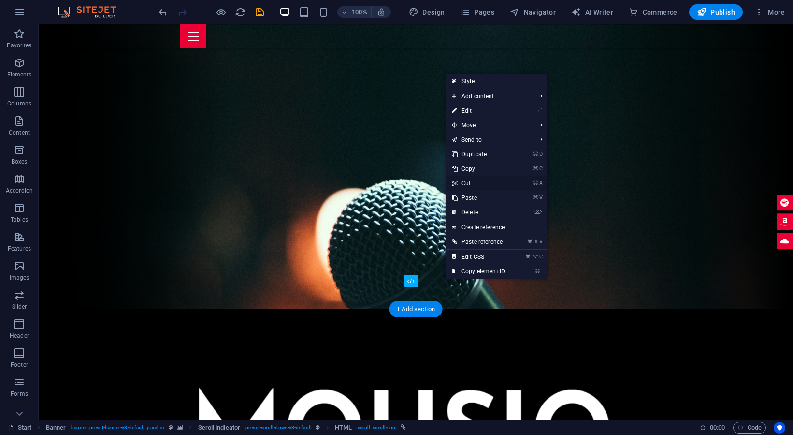
click at [469, 182] on link "⌘ X Cut" at bounding box center [478, 183] width 65 height 15
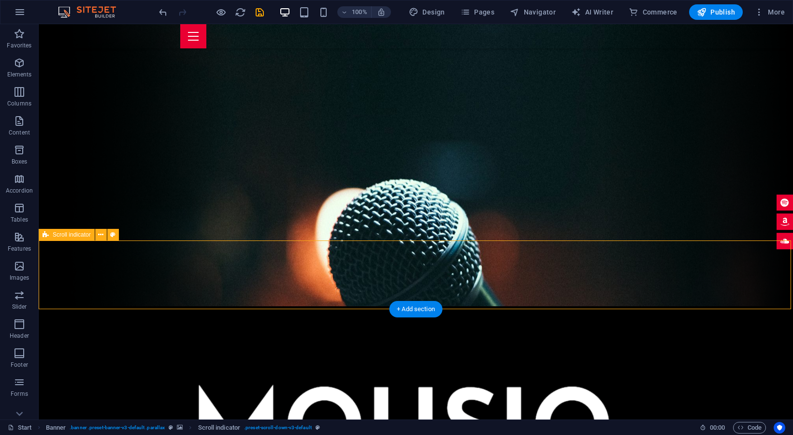
scroll to position [113, 0]
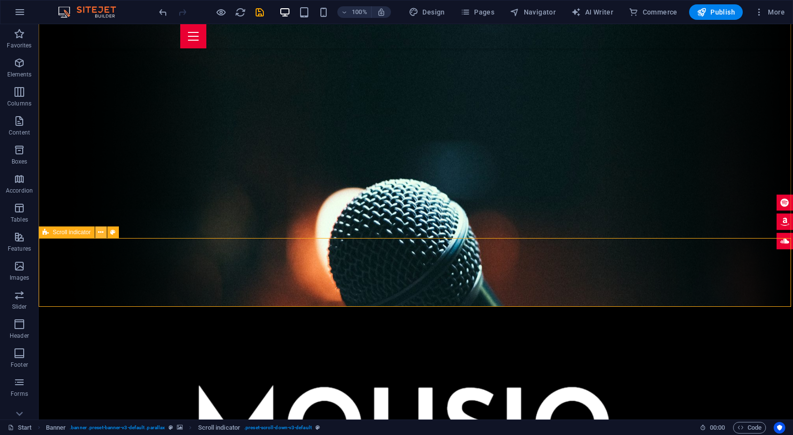
click at [100, 232] on icon at bounding box center [100, 232] width 5 height 10
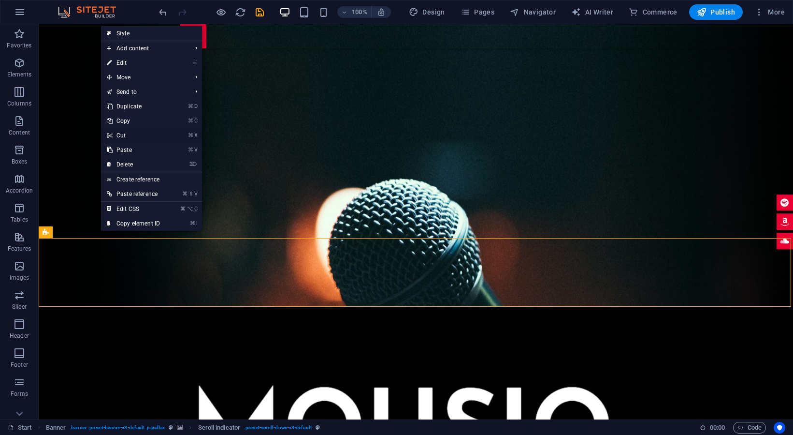
click at [131, 136] on link "⌘ X Cut" at bounding box center [133, 135] width 65 height 15
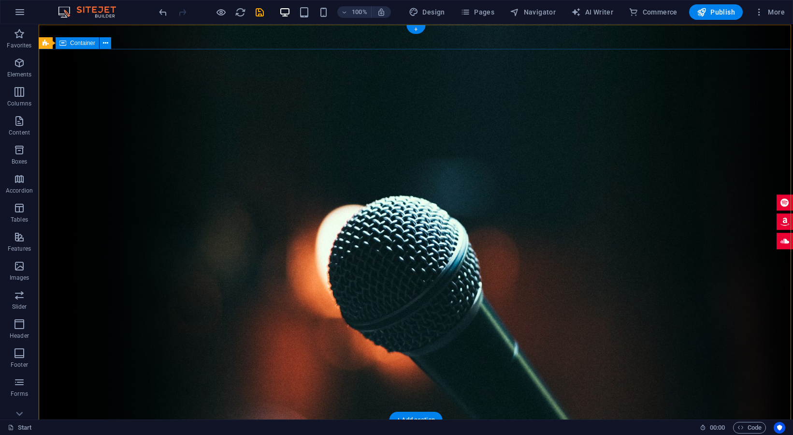
scroll to position [0, 0]
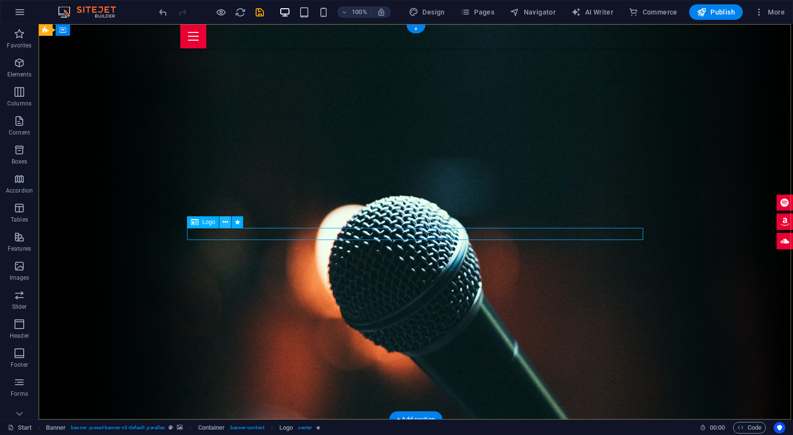
click at [226, 219] on icon at bounding box center [225, 222] width 5 height 10
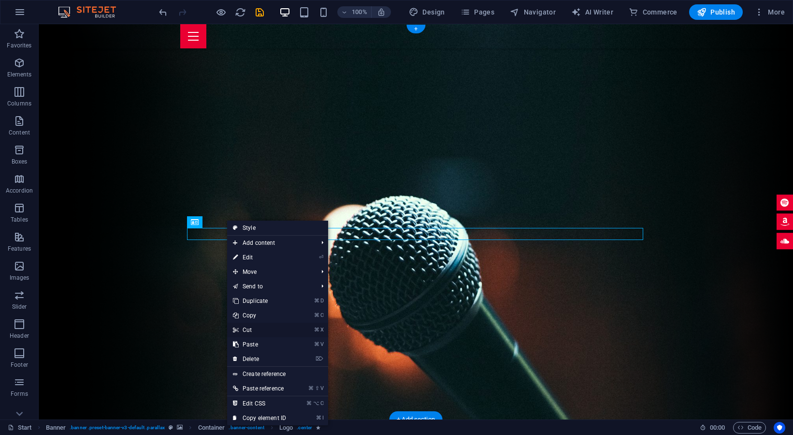
click at [248, 328] on link "⌘ X Cut" at bounding box center [259, 329] width 65 height 15
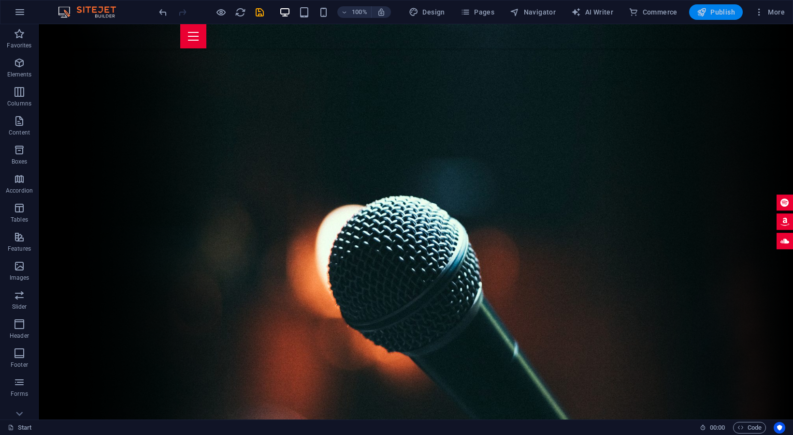
click at [714, 14] on span "Publish" at bounding box center [716, 12] width 38 height 10
checkbox input "false"
